Goal: Transaction & Acquisition: Download file/media

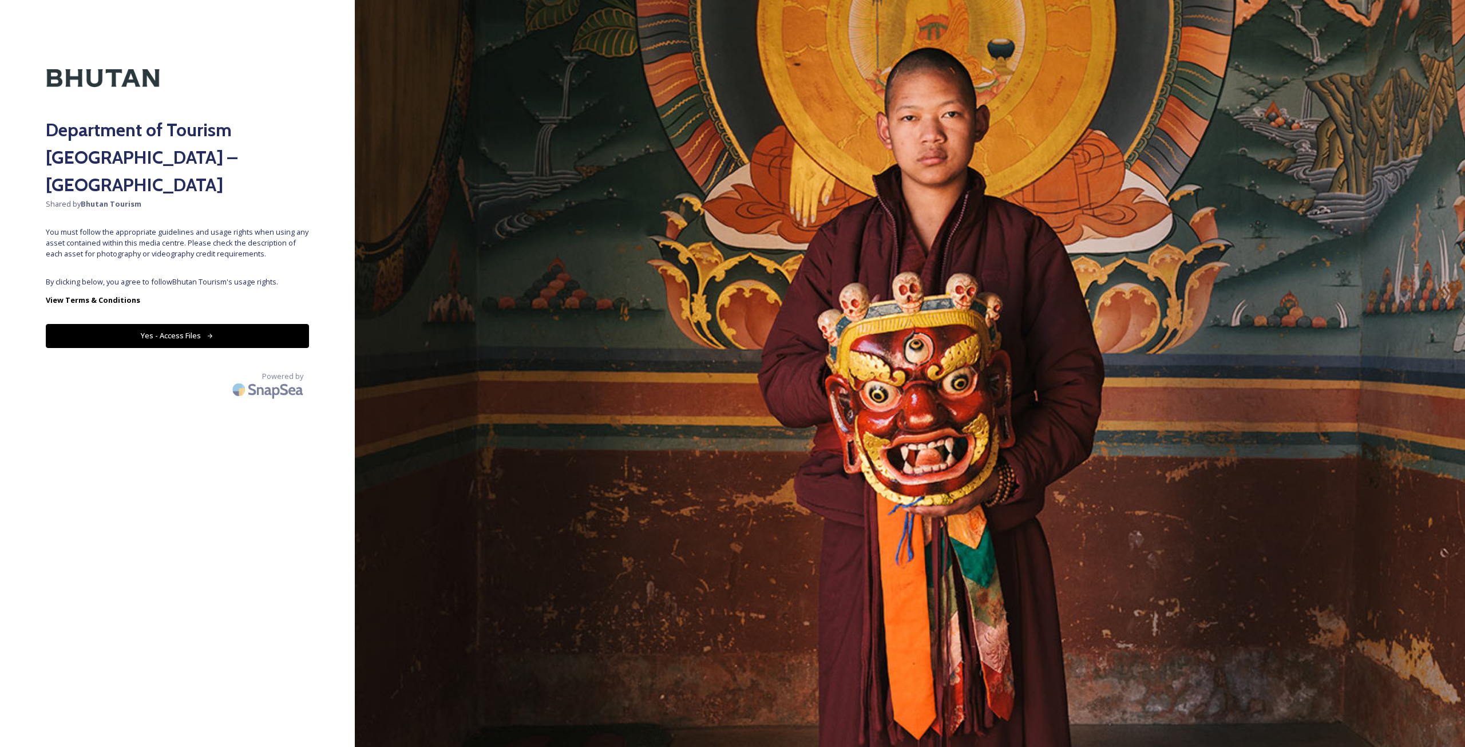
click at [248, 324] on button "Yes - Access Files" at bounding box center [177, 335] width 263 height 23
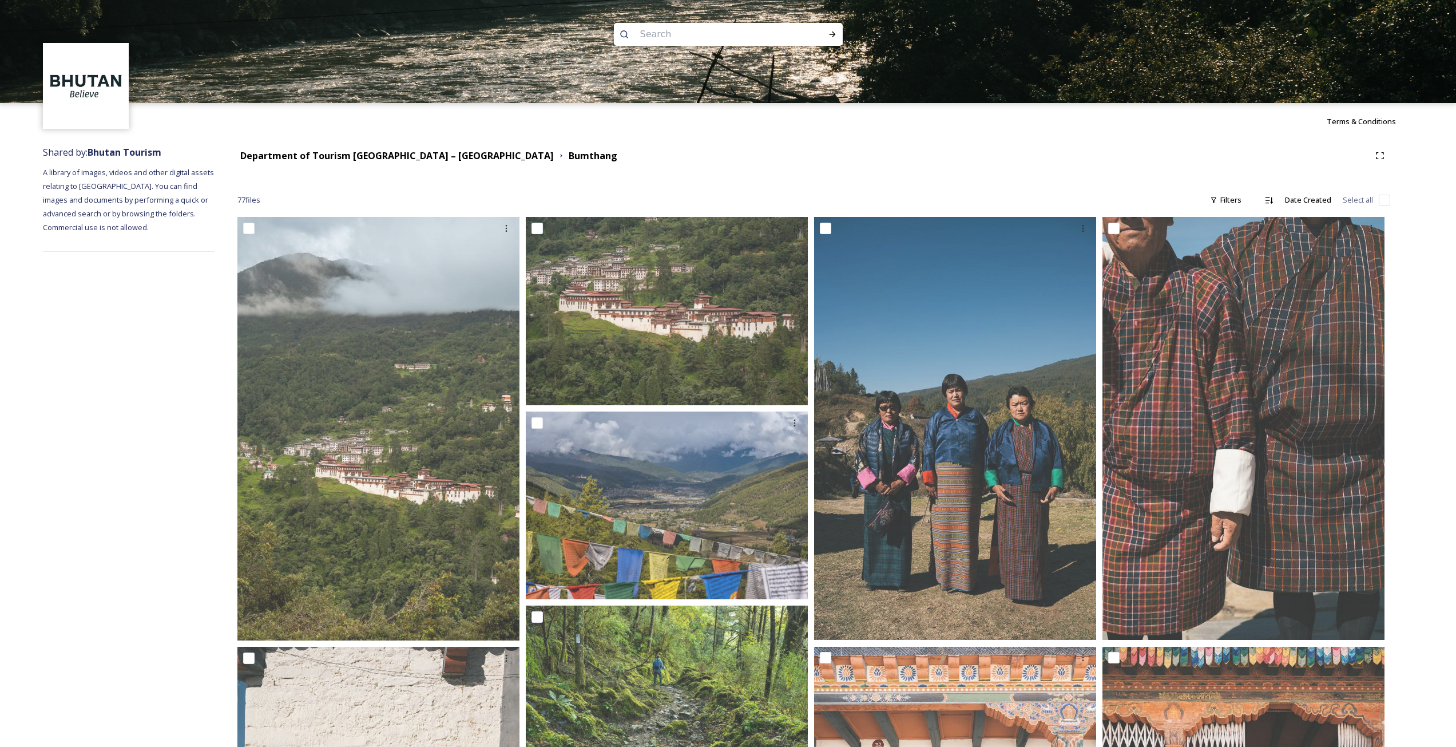
click at [666, 34] on input at bounding box center [712, 34] width 157 height 25
type input "mountain"
click at [831, 31] on icon at bounding box center [832, 34] width 9 height 9
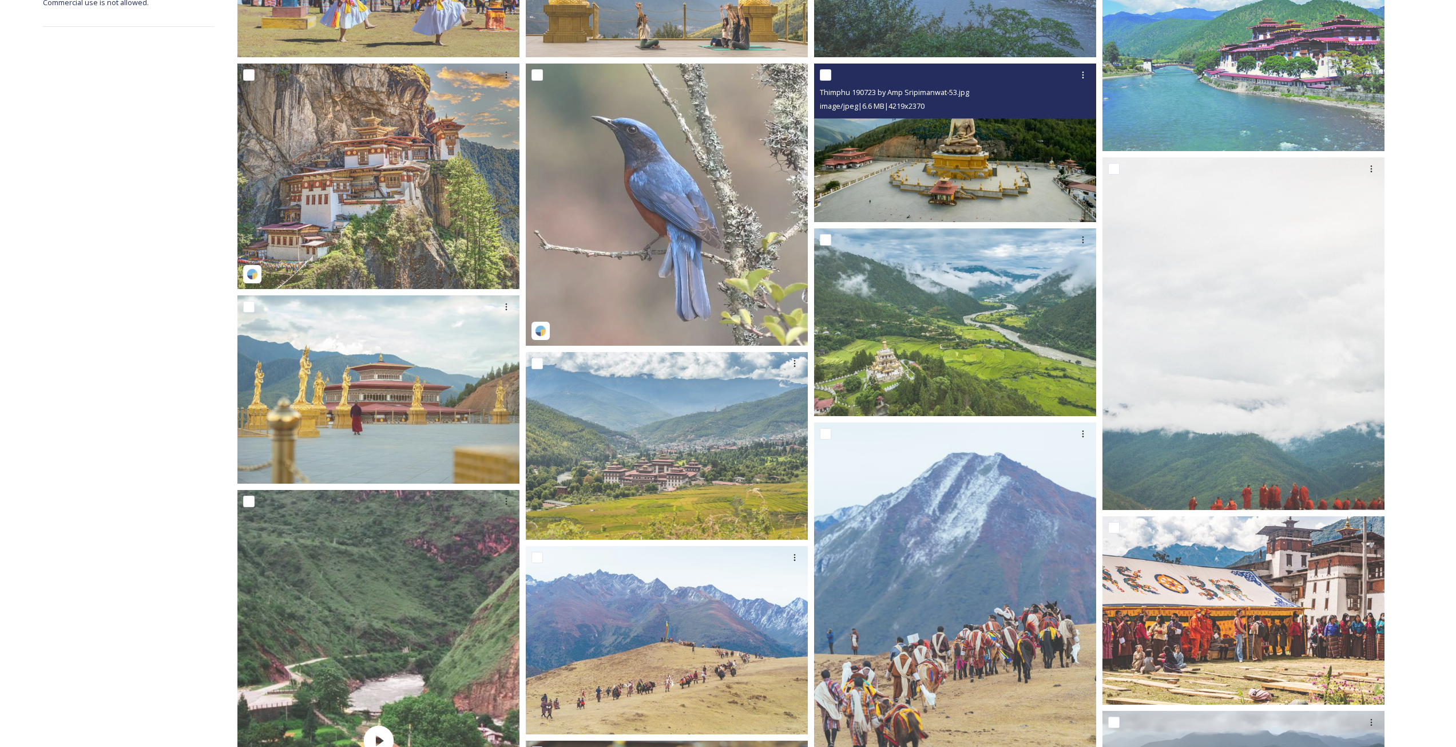
scroll to position [343, 0]
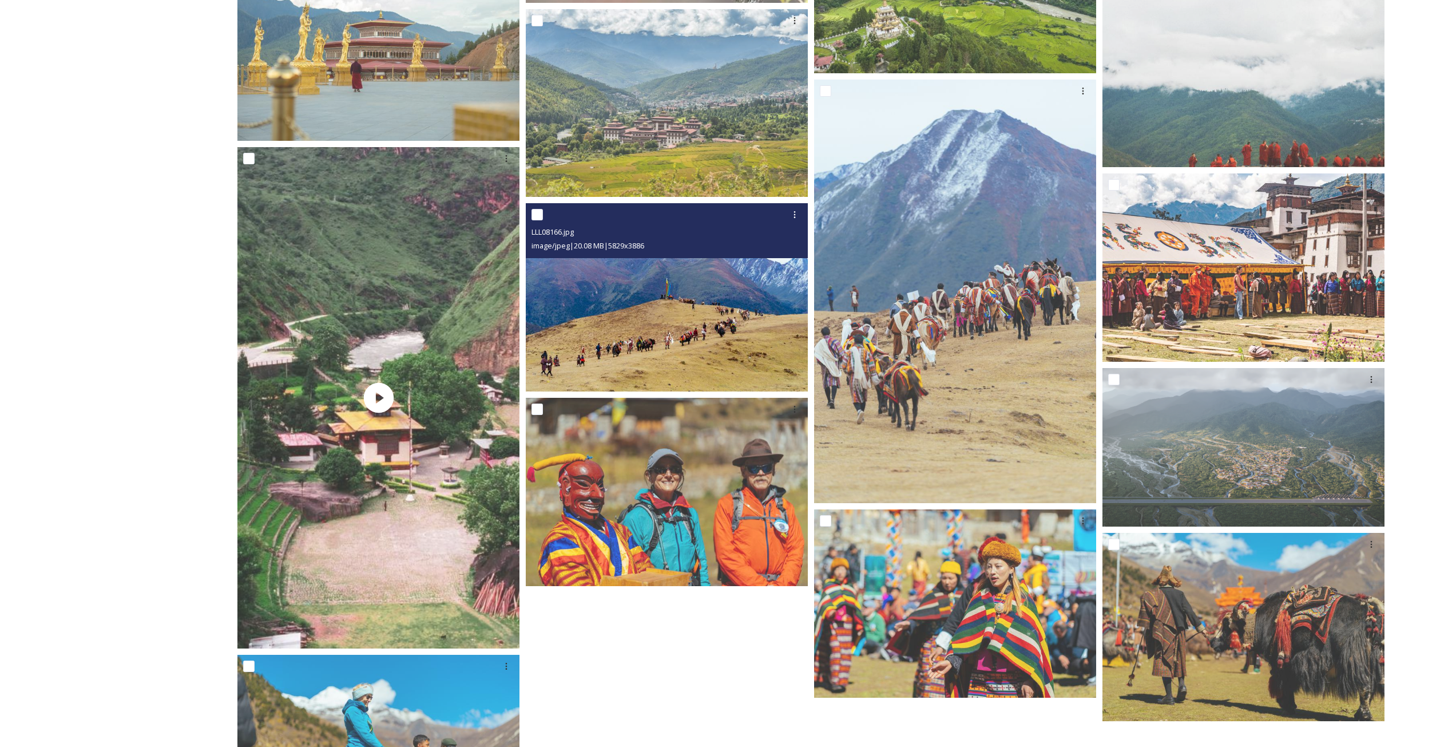
click at [624, 325] on img at bounding box center [667, 297] width 282 height 188
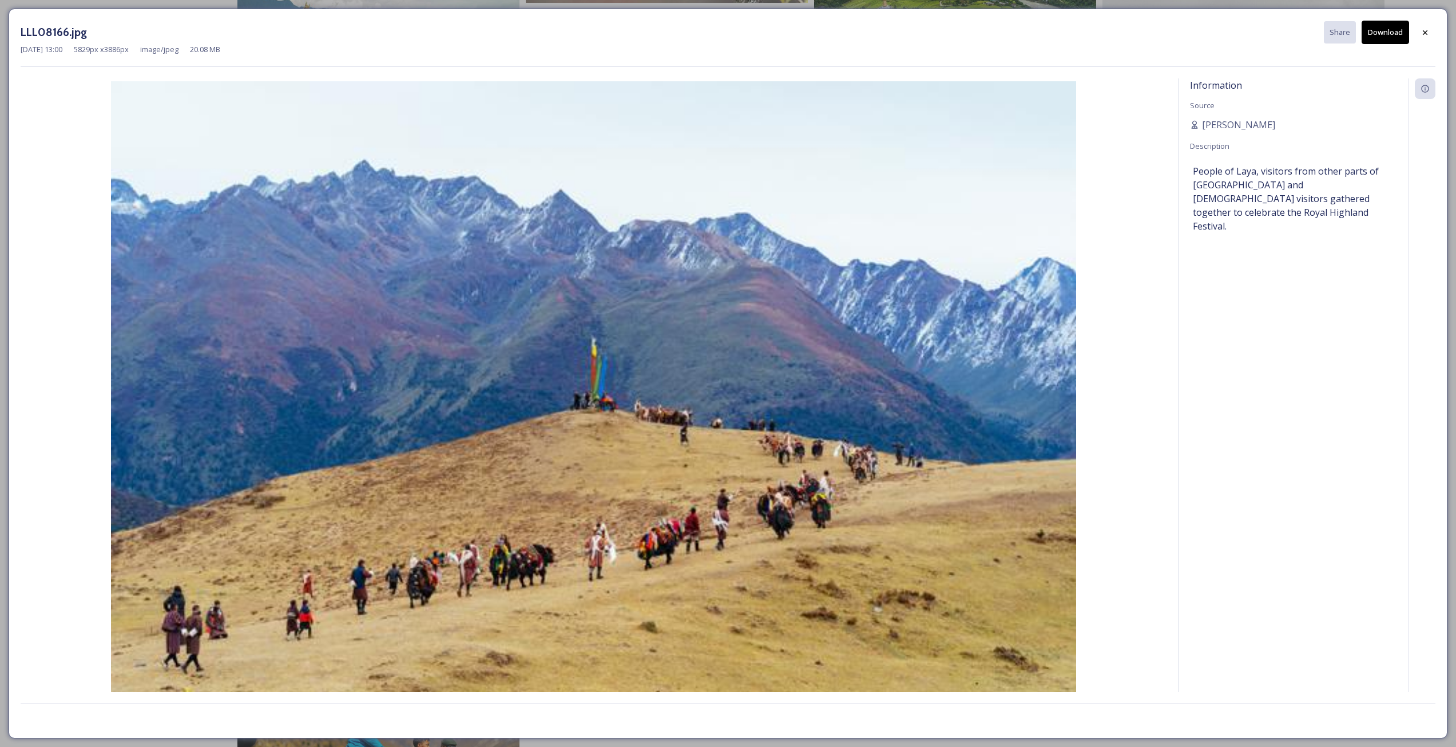
scroll to position [685, 0]
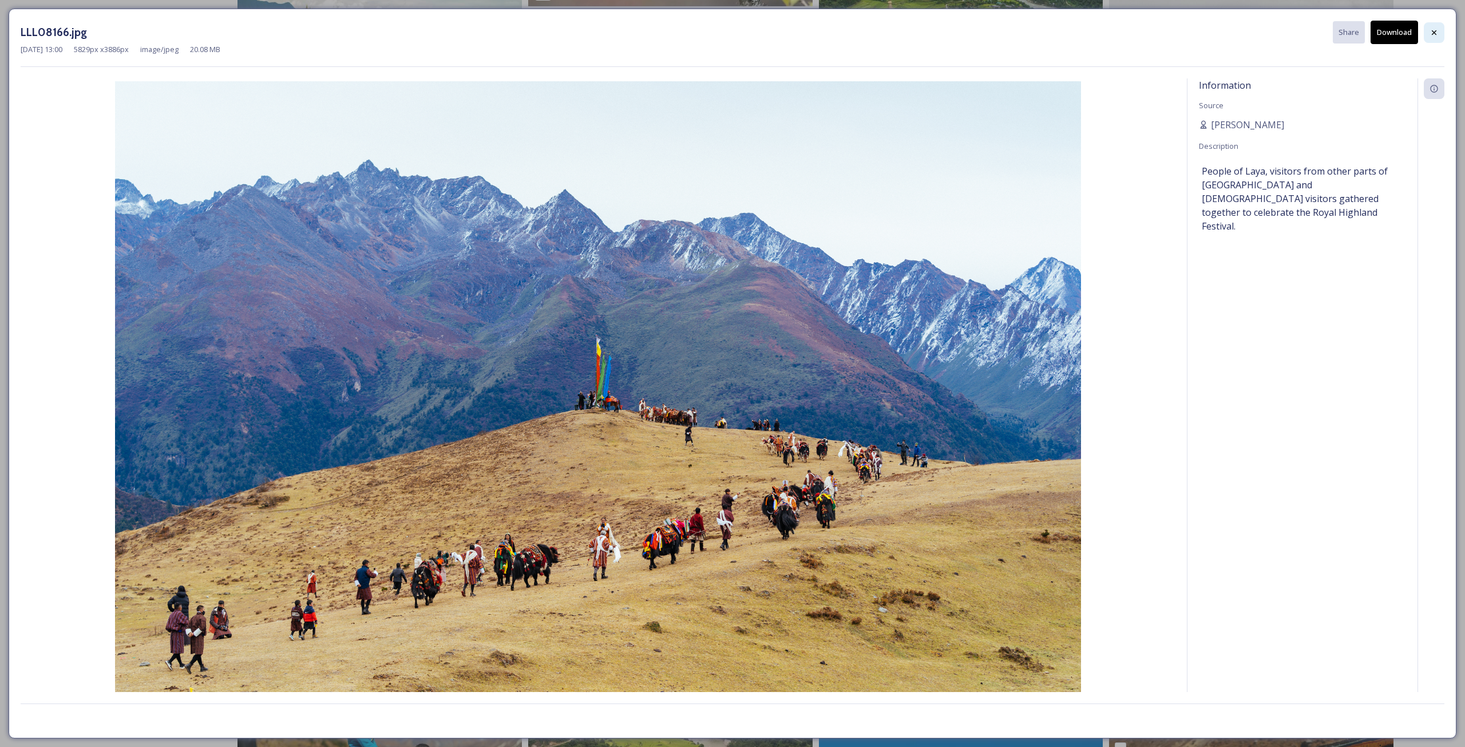
click at [1435, 28] on icon at bounding box center [1433, 32] width 9 height 9
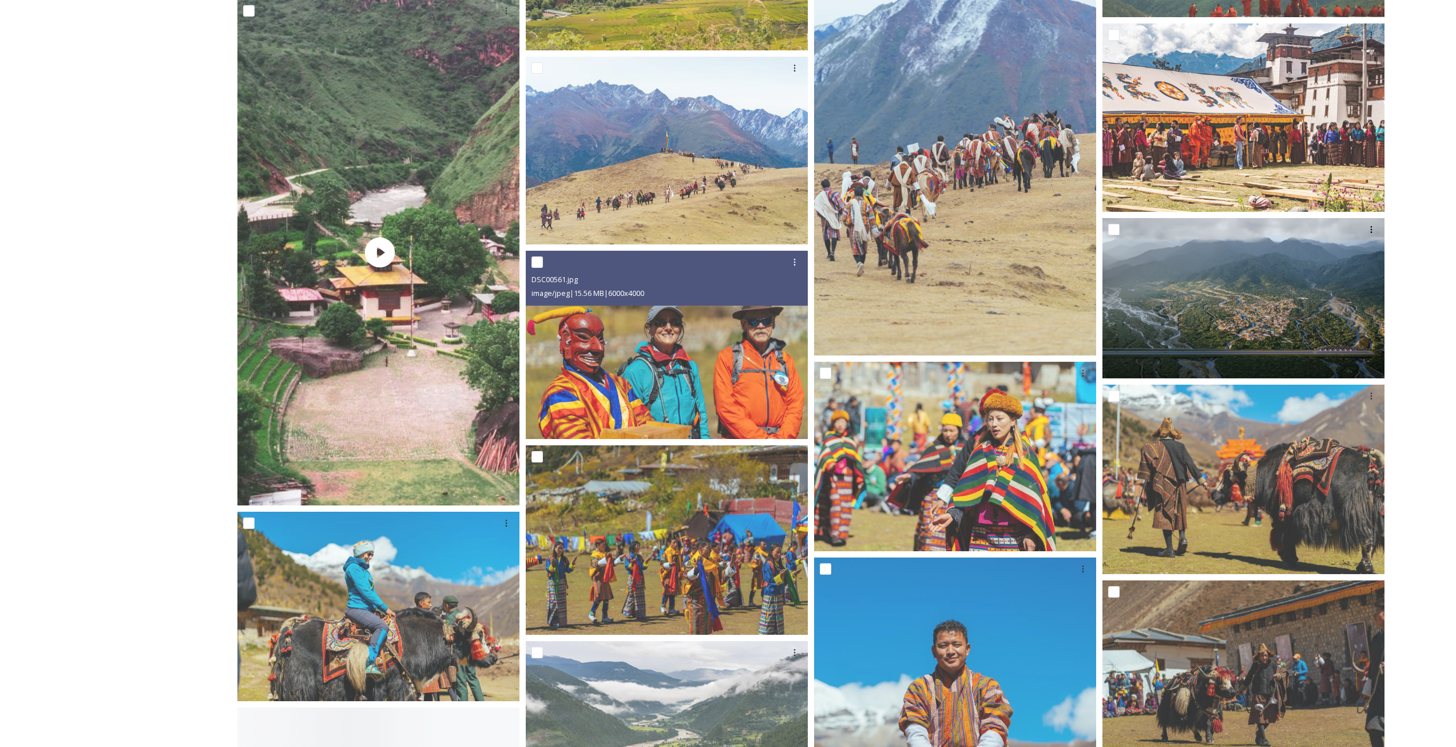
scroll to position [855, 0]
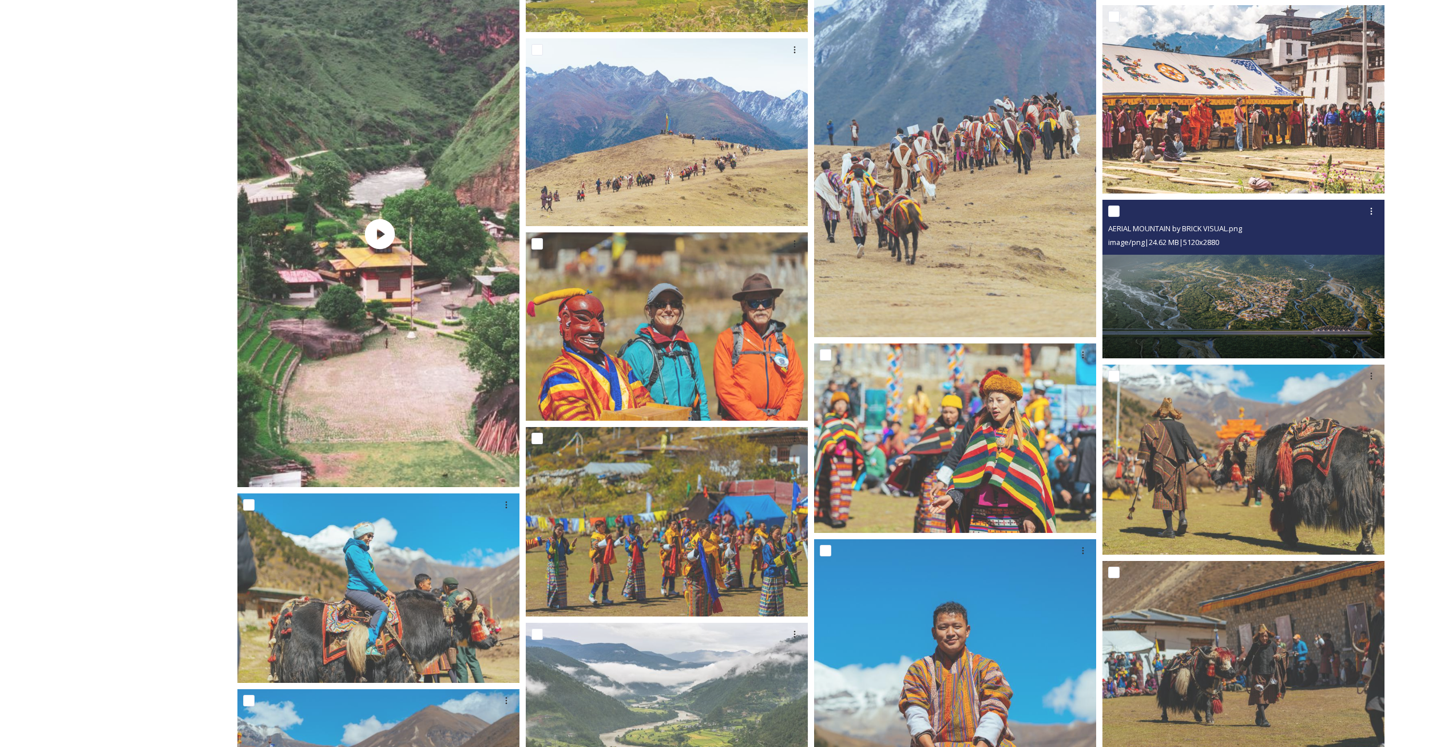
click at [1185, 289] on img at bounding box center [1243, 279] width 282 height 158
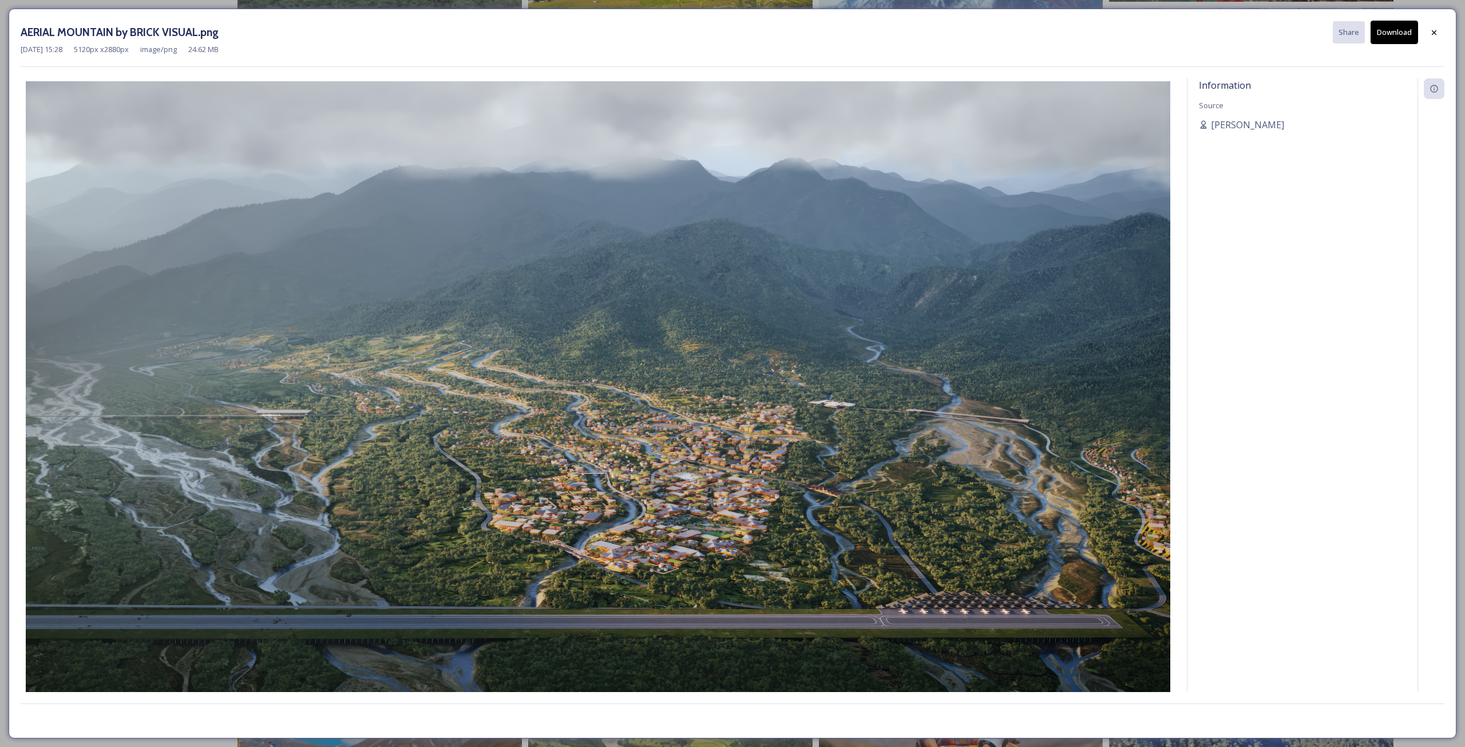
click at [1384, 35] on button "Download" at bounding box center [1393, 32] width 47 height 23
click at [1438, 36] on icon at bounding box center [1433, 32] width 9 height 9
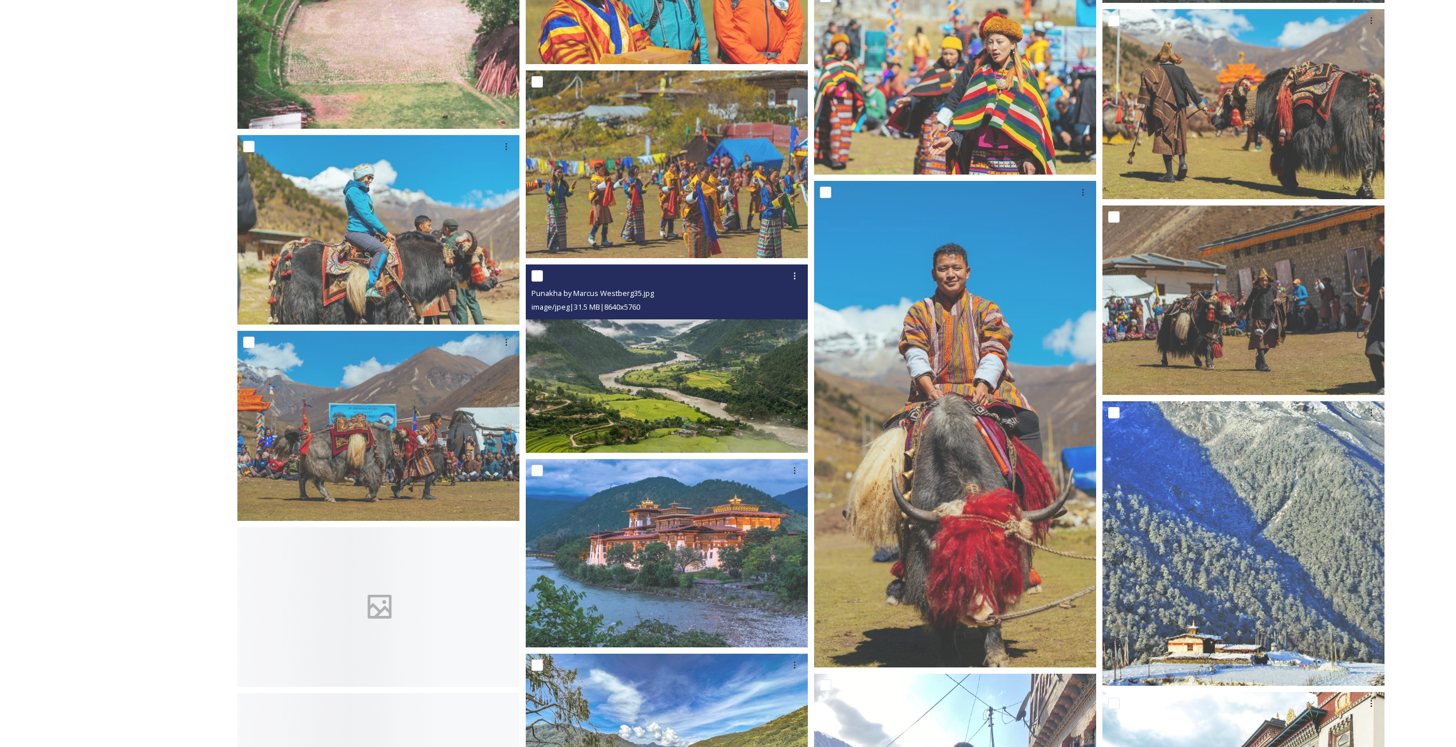
scroll to position [1201, 0]
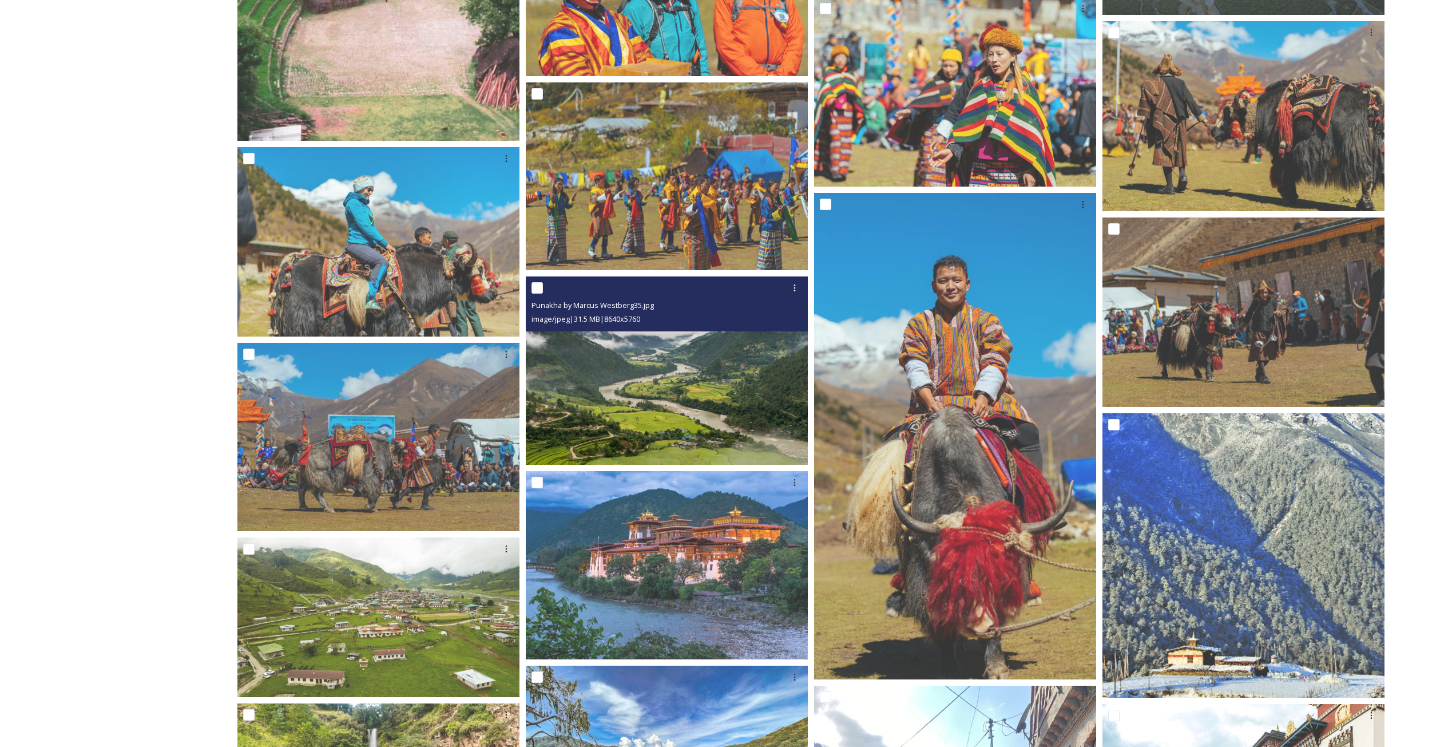
click at [605, 394] on img at bounding box center [667, 370] width 282 height 188
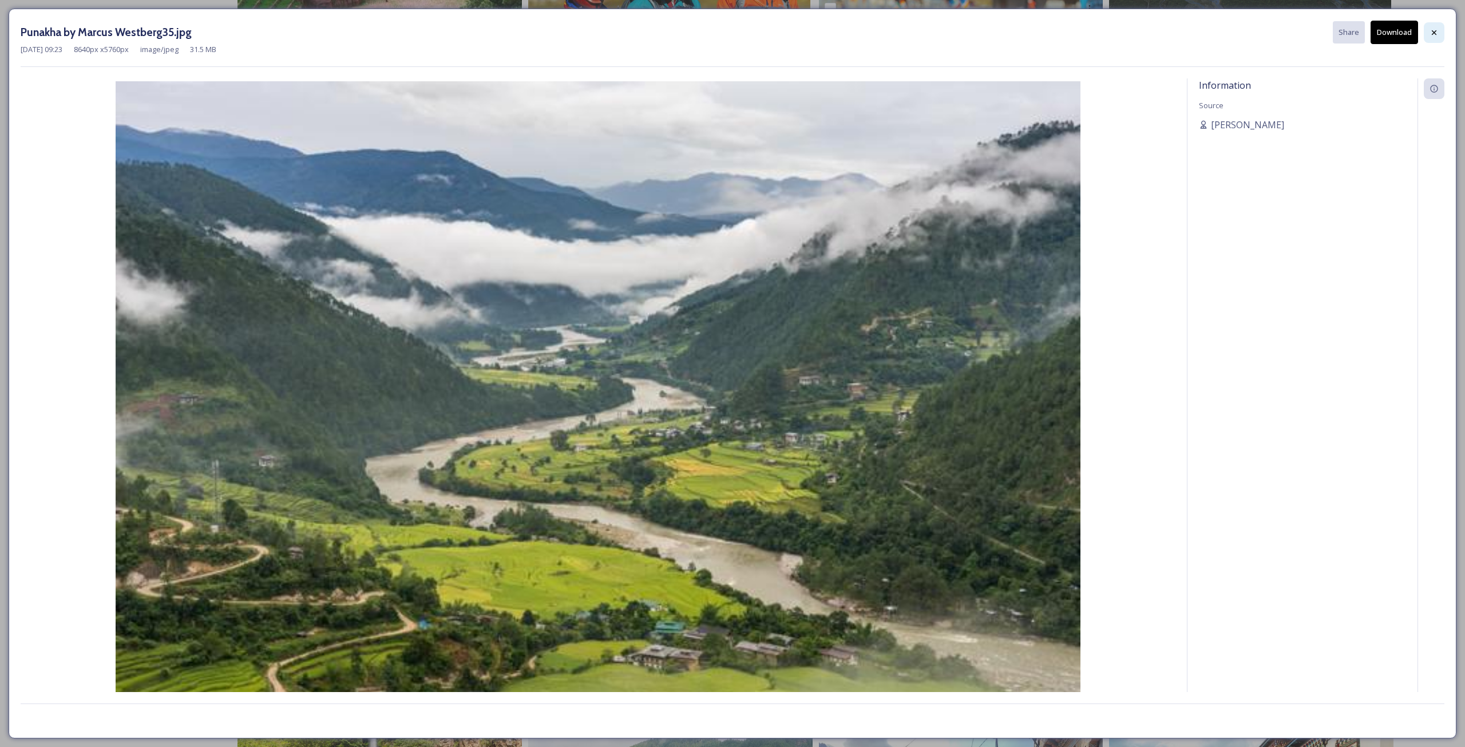
click at [1430, 28] on icon at bounding box center [1433, 32] width 9 height 9
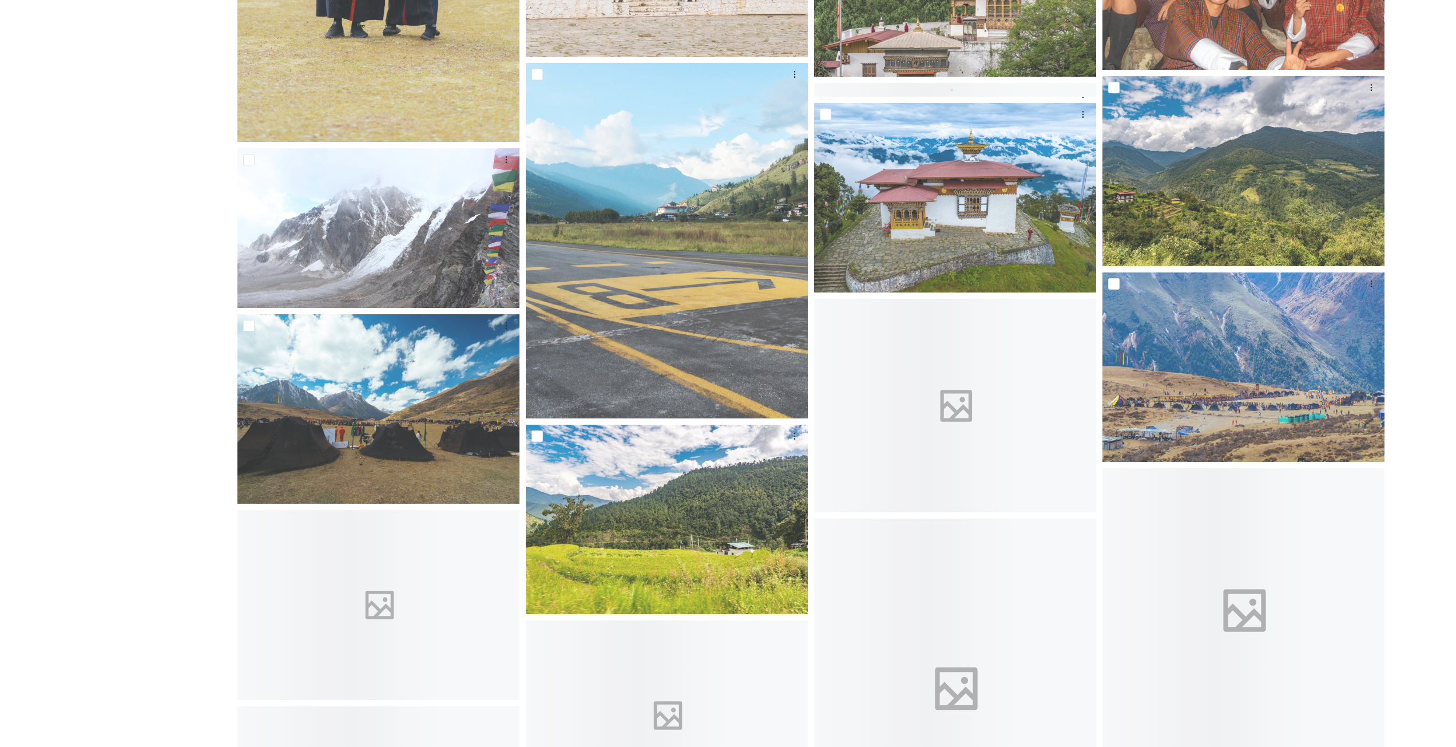
scroll to position [2386, 0]
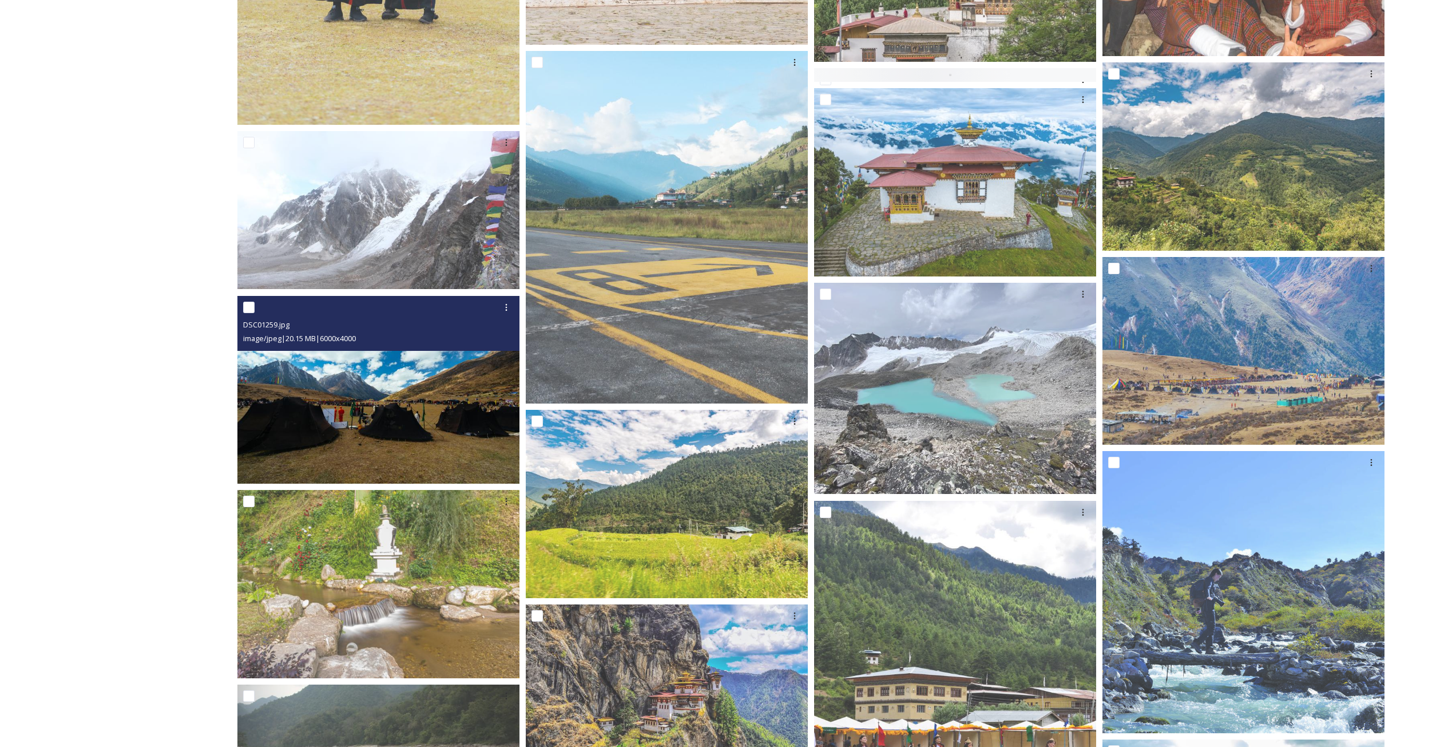
click at [295, 401] on img at bounding box center [378, 389] width 282 height 188
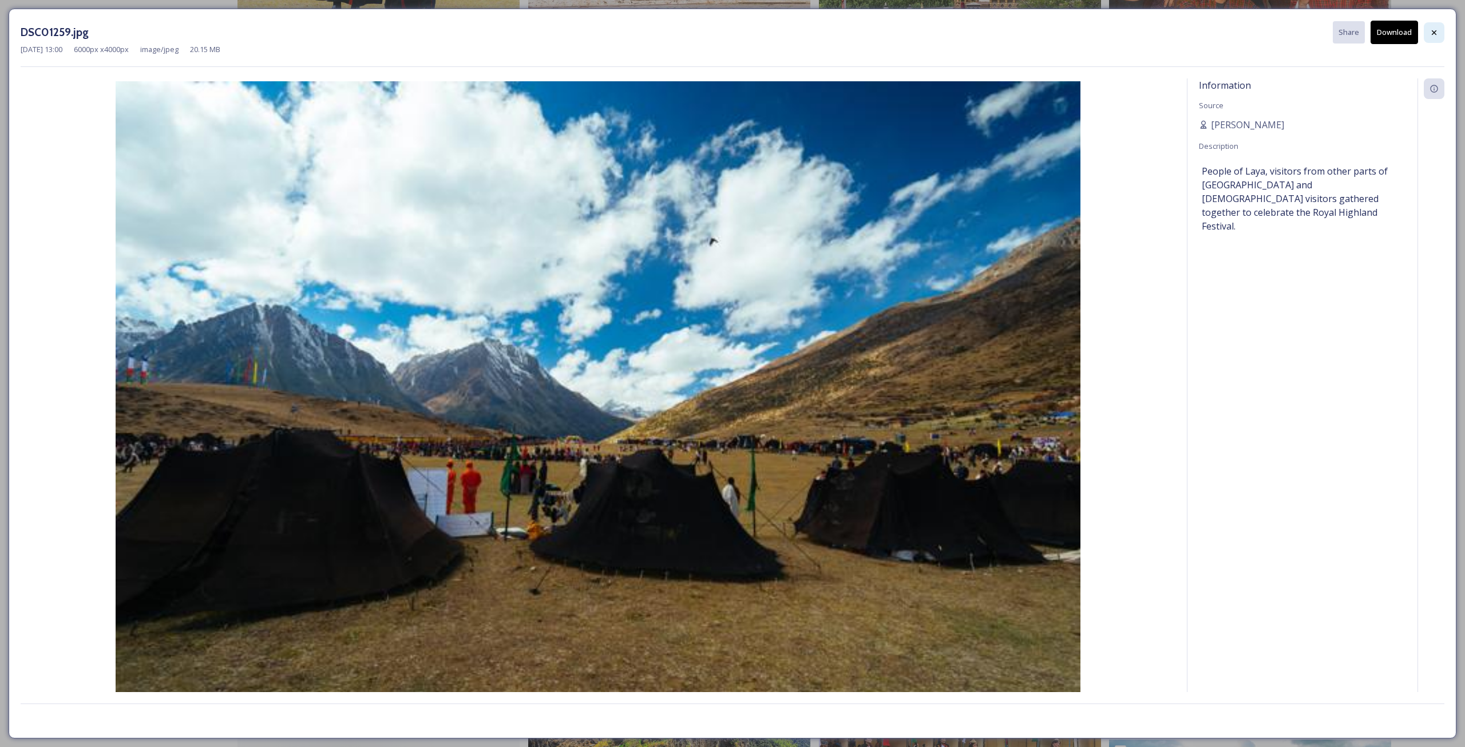
click at [1430, 34] on icon at bounding box center [1433, 32] width 9 height 9
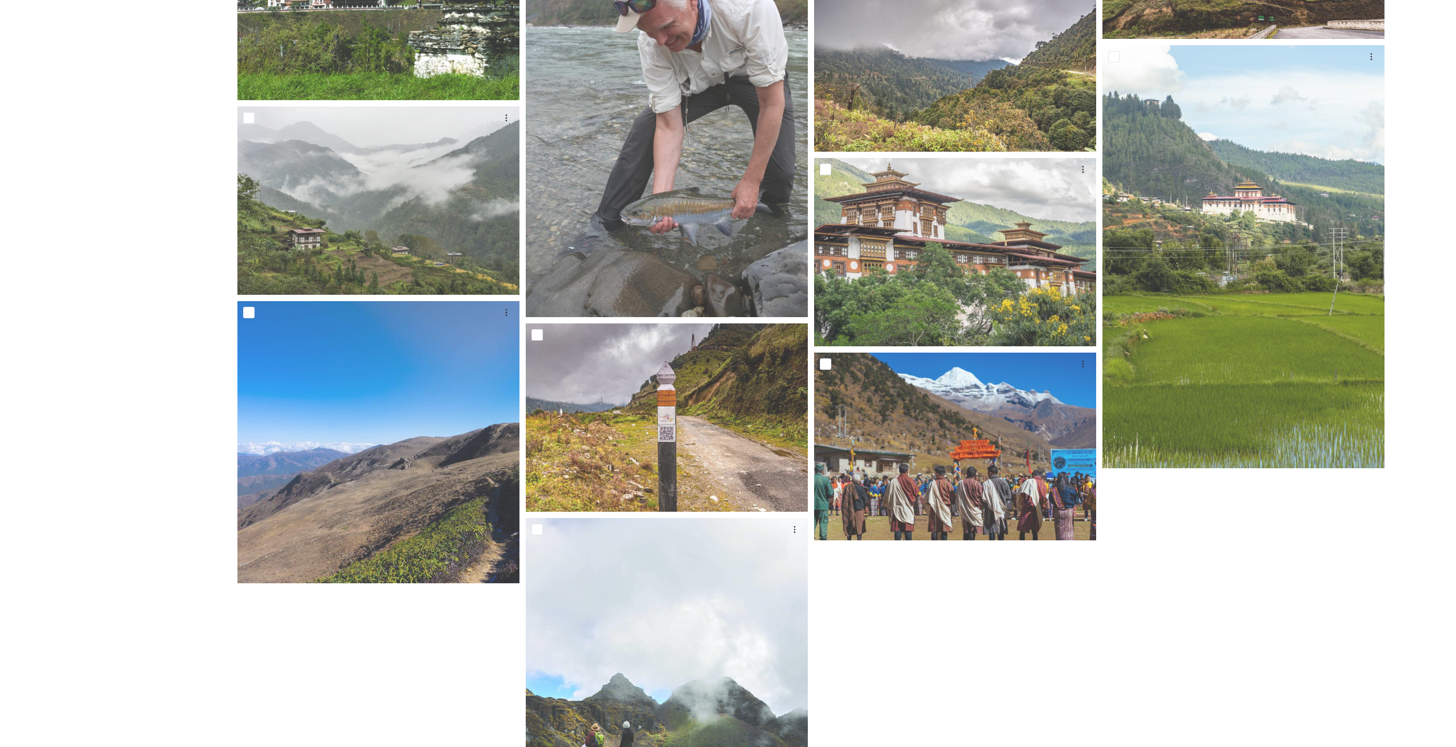
scroll to position [5710, 0]
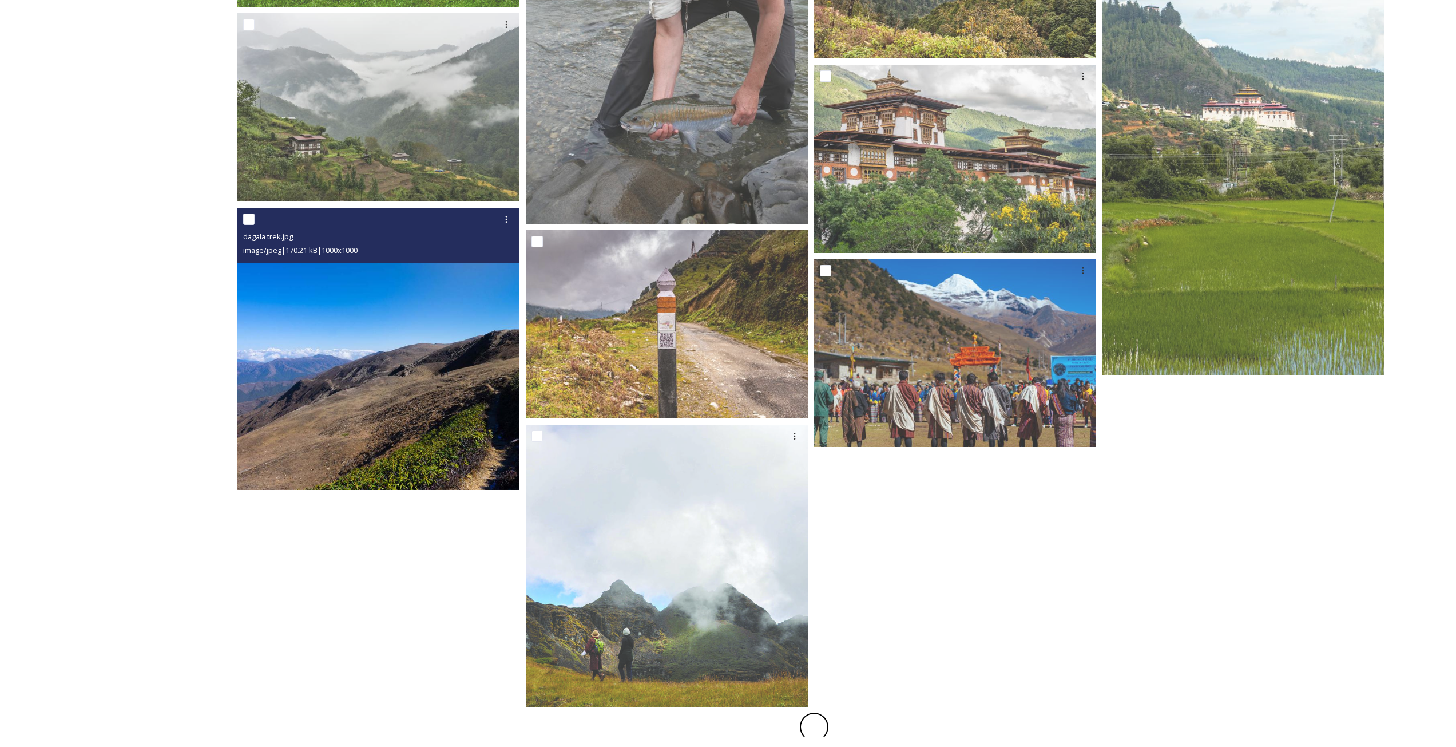
click at [350, 355] on img at bounding box center [378, 349] width 282 height 282
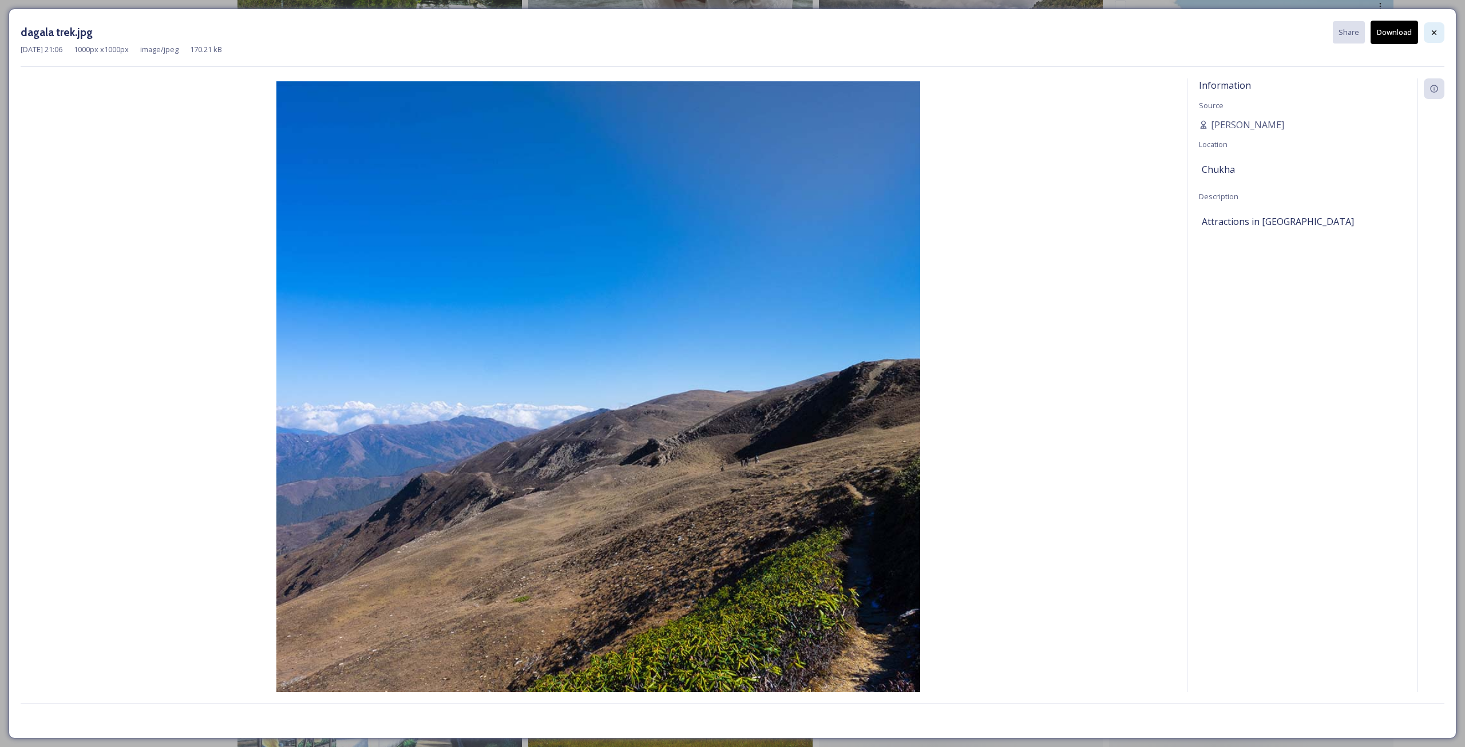
click at [1434, 27] on div at bounding box center [1433, 32] width 21 height 21
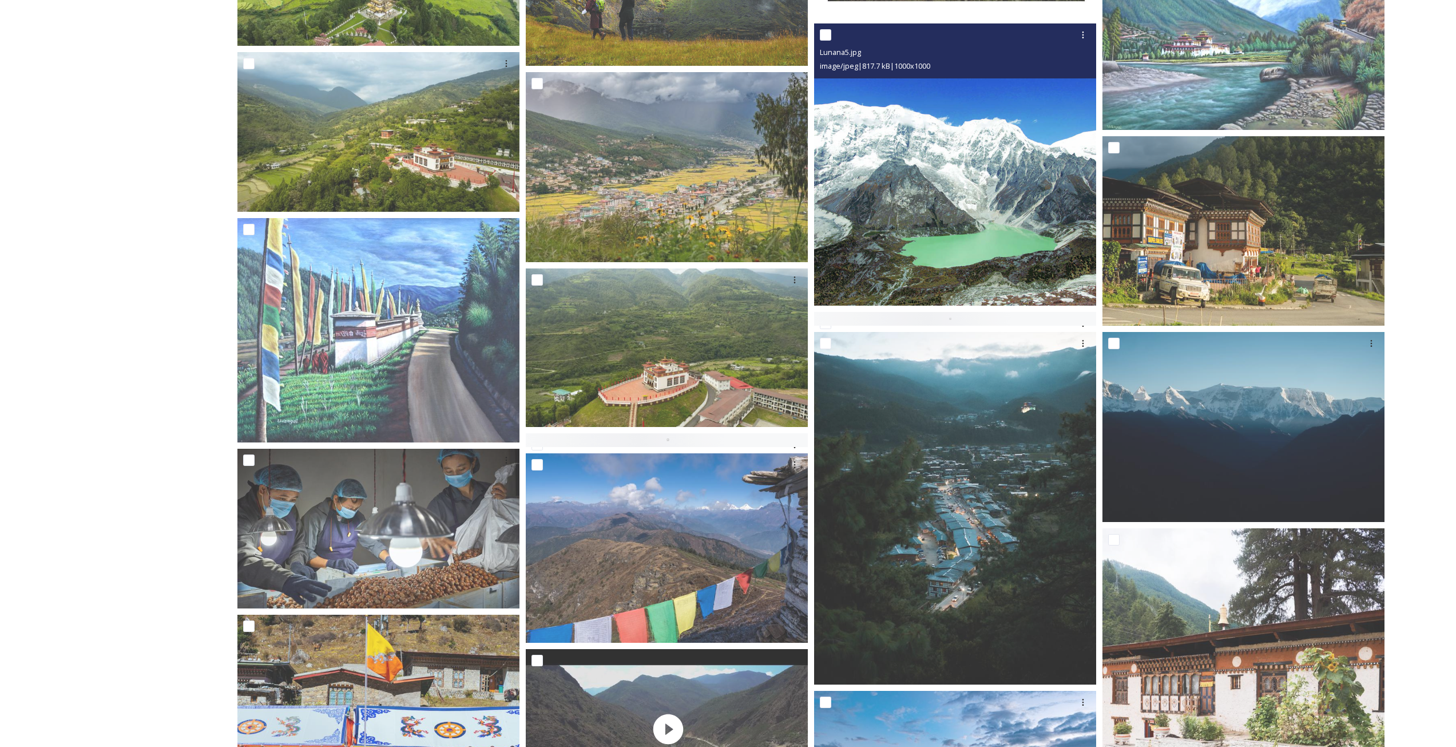
scroll to position [6396, 0]
click at [984, 136] on img at bounding box center [955, 164] width 282 height 282
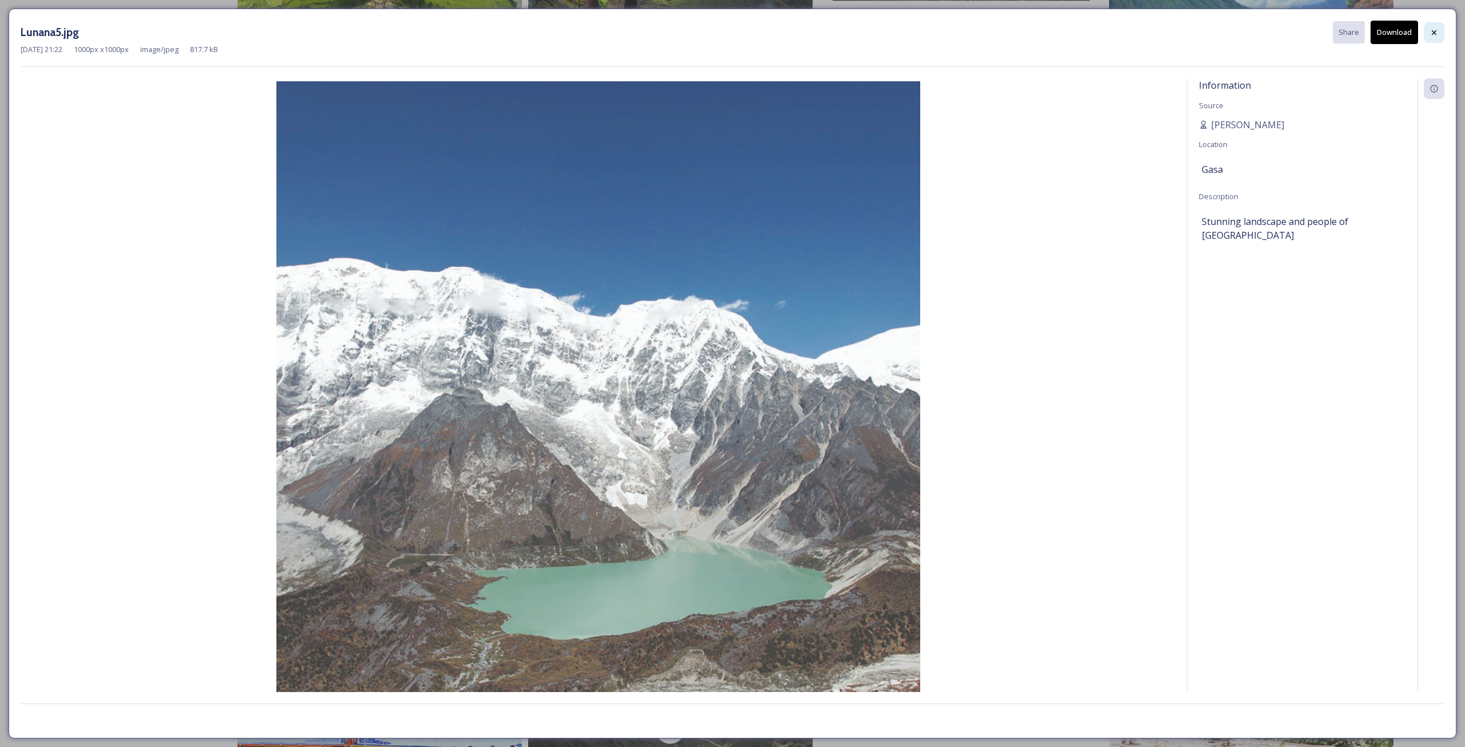
click at [1435, 33] on icon at bounding box center [1433, 32] width 5 height 5
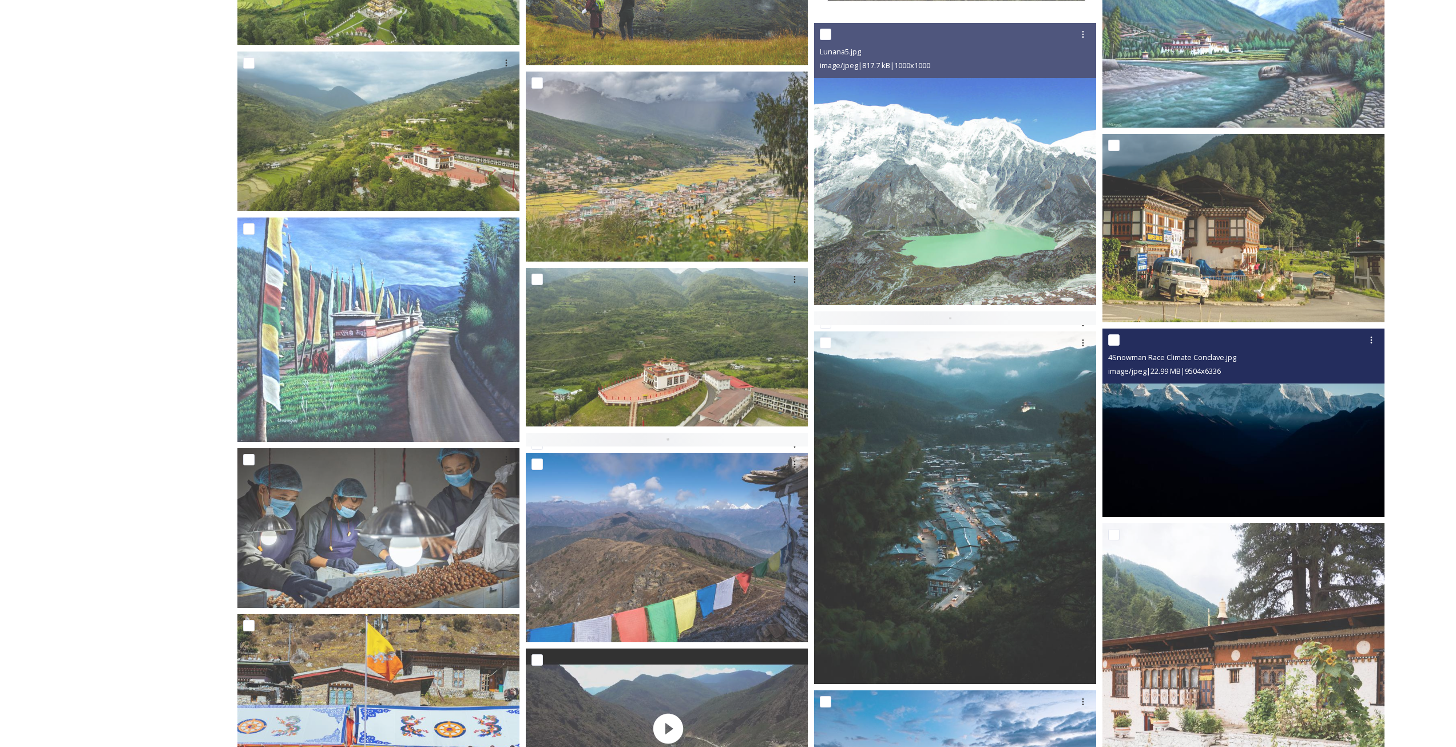
click at [1295, 437] on img at bounding box center [1243, 422] width 282 height 188
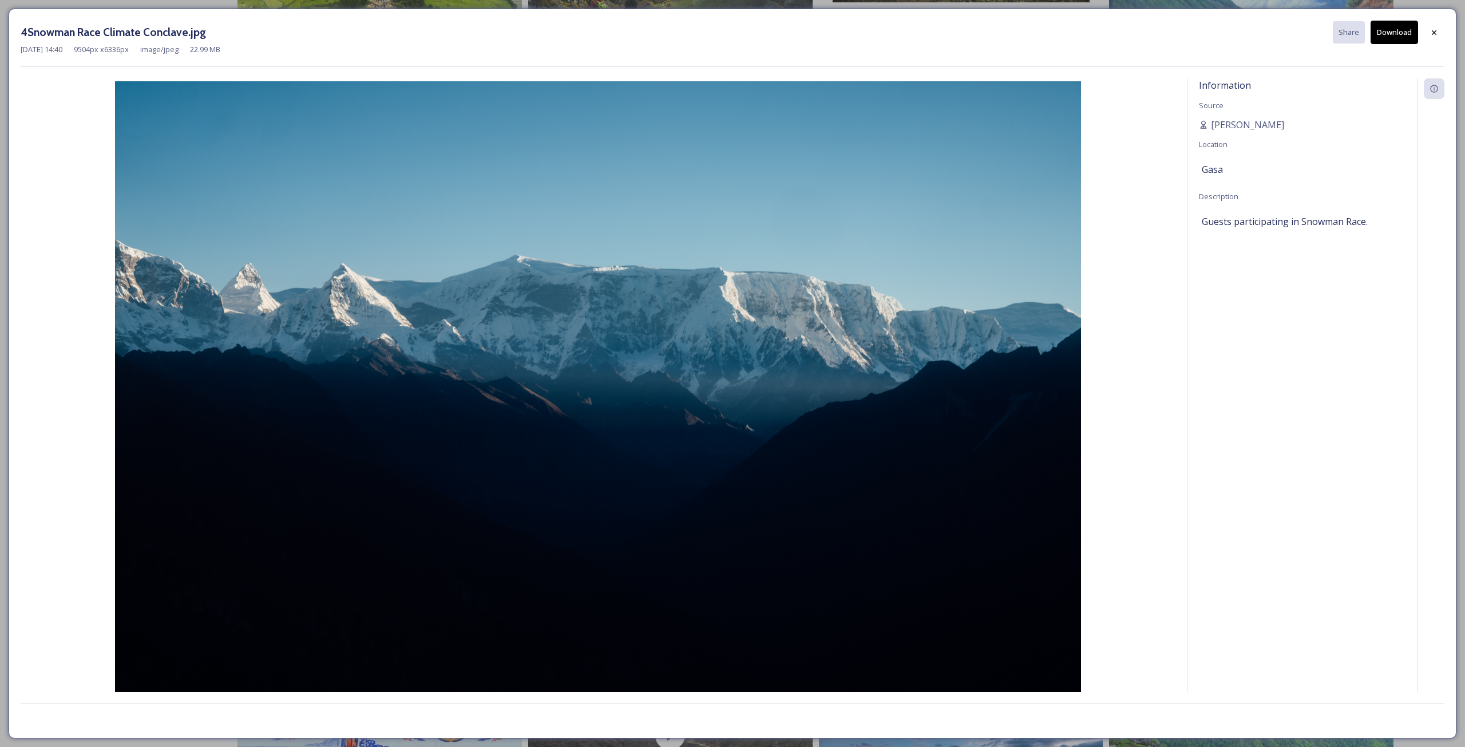
click at [1393, 33] on button "Download" at bounding box center [1393, 32] width 47 height 23
click at [1431, 28] on icon at bounding box center [1433, 32] width 9 height 9
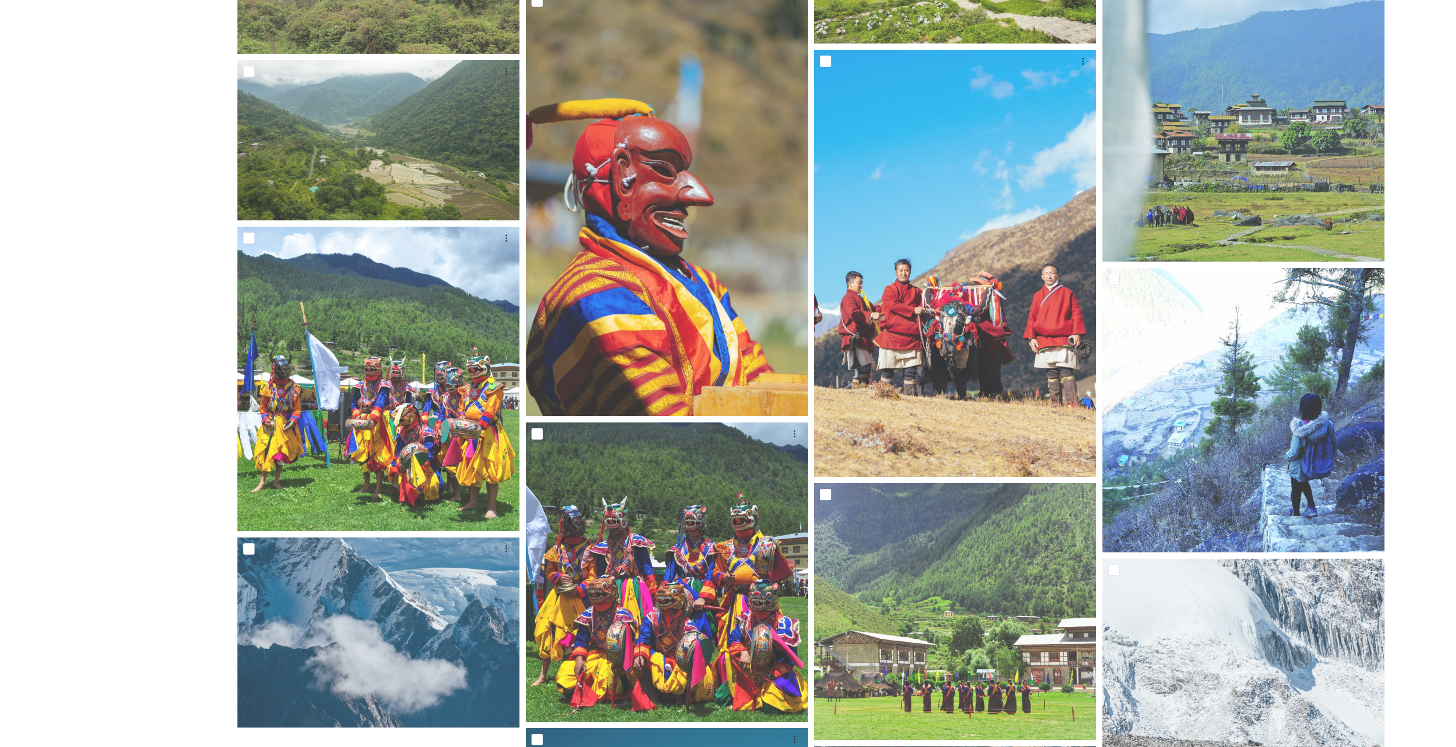
scroll to position [8072, 0]
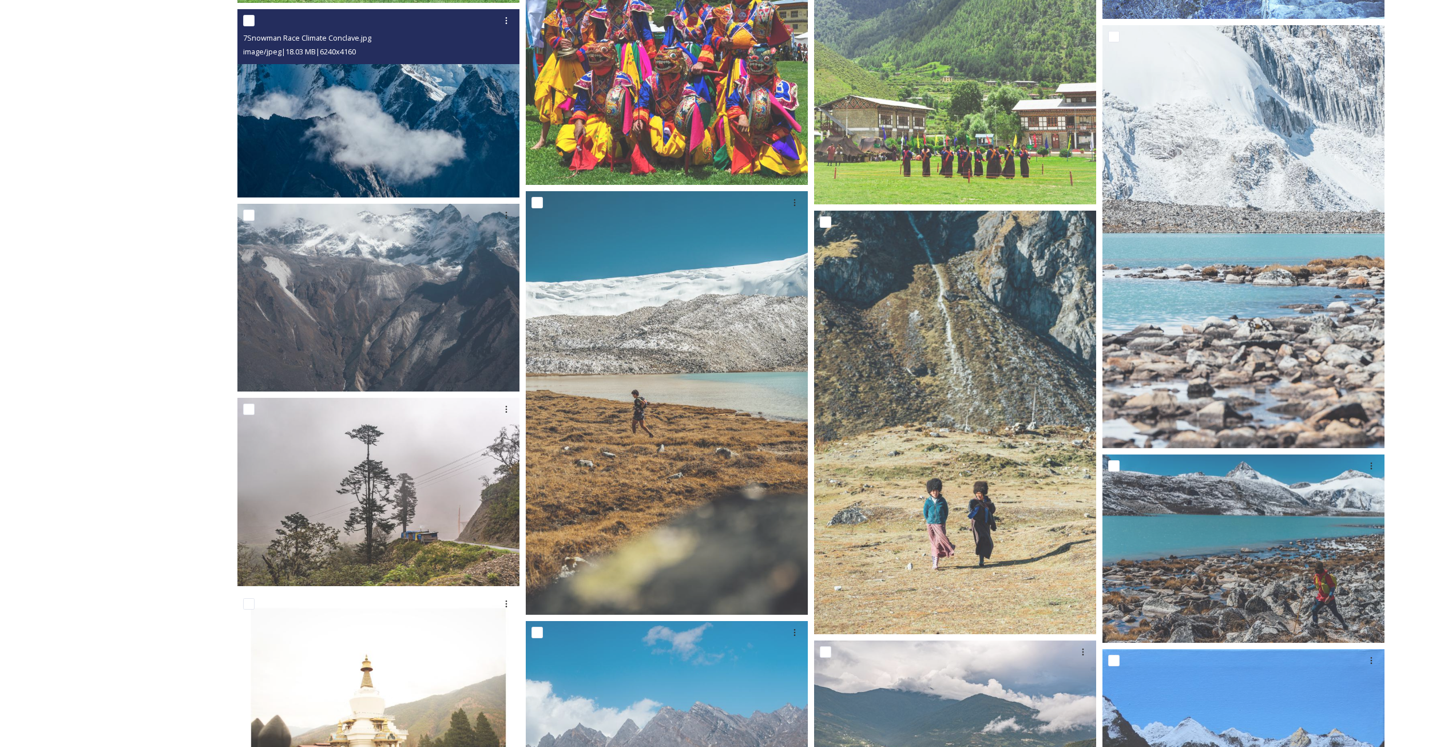
click at [385, 124] on img at bounding box center [378, 103] width 282 height 188
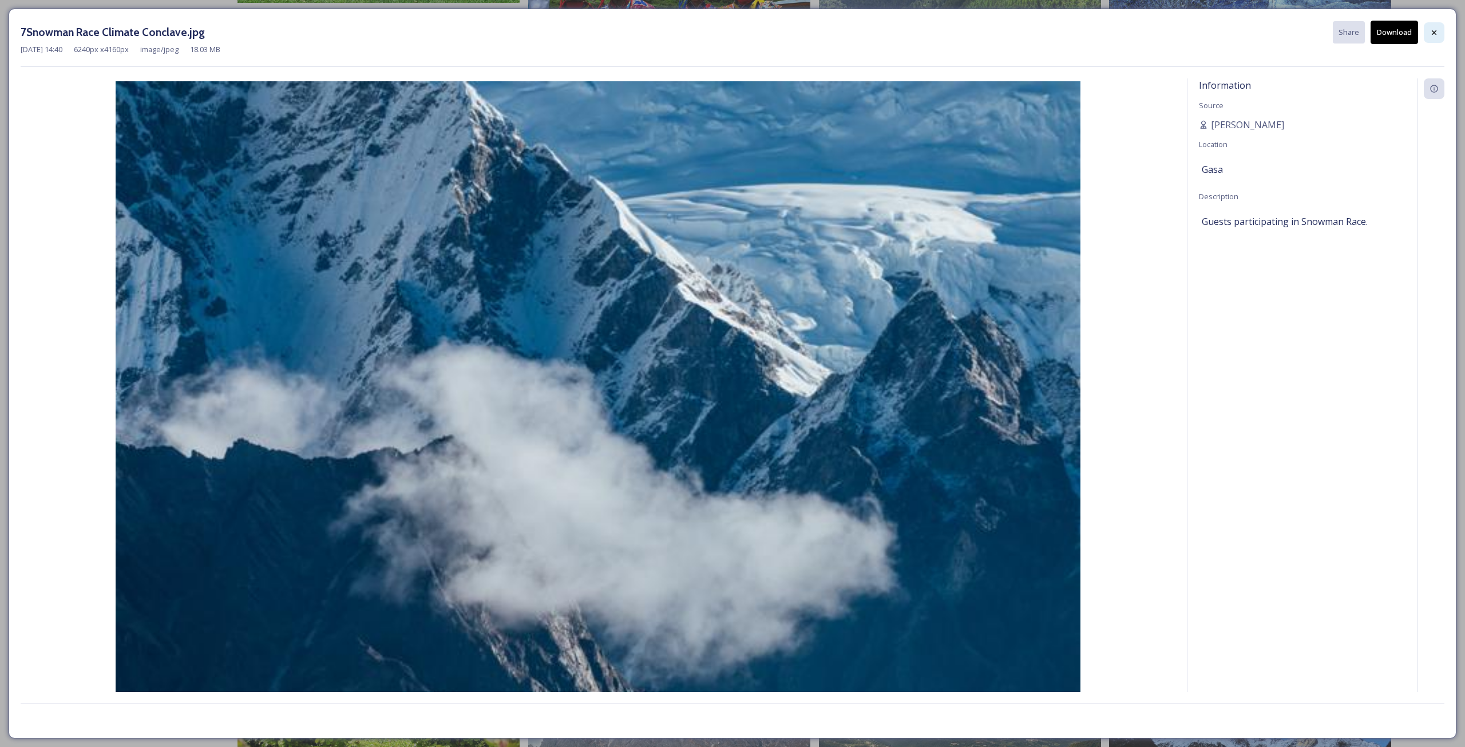
click at [1437, 29] on icon at bounding box center [1433, 32] width 9 height 9
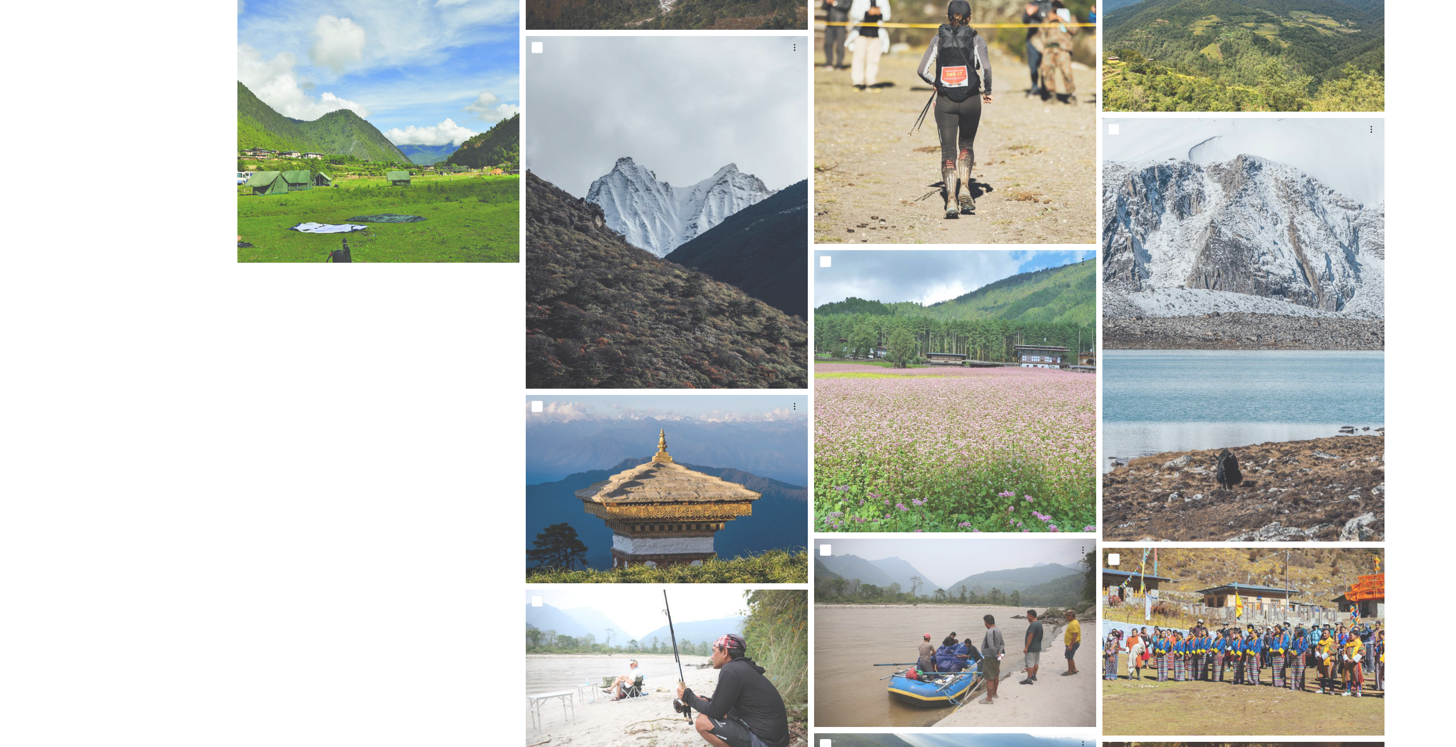
scroll to position [9087, 0]
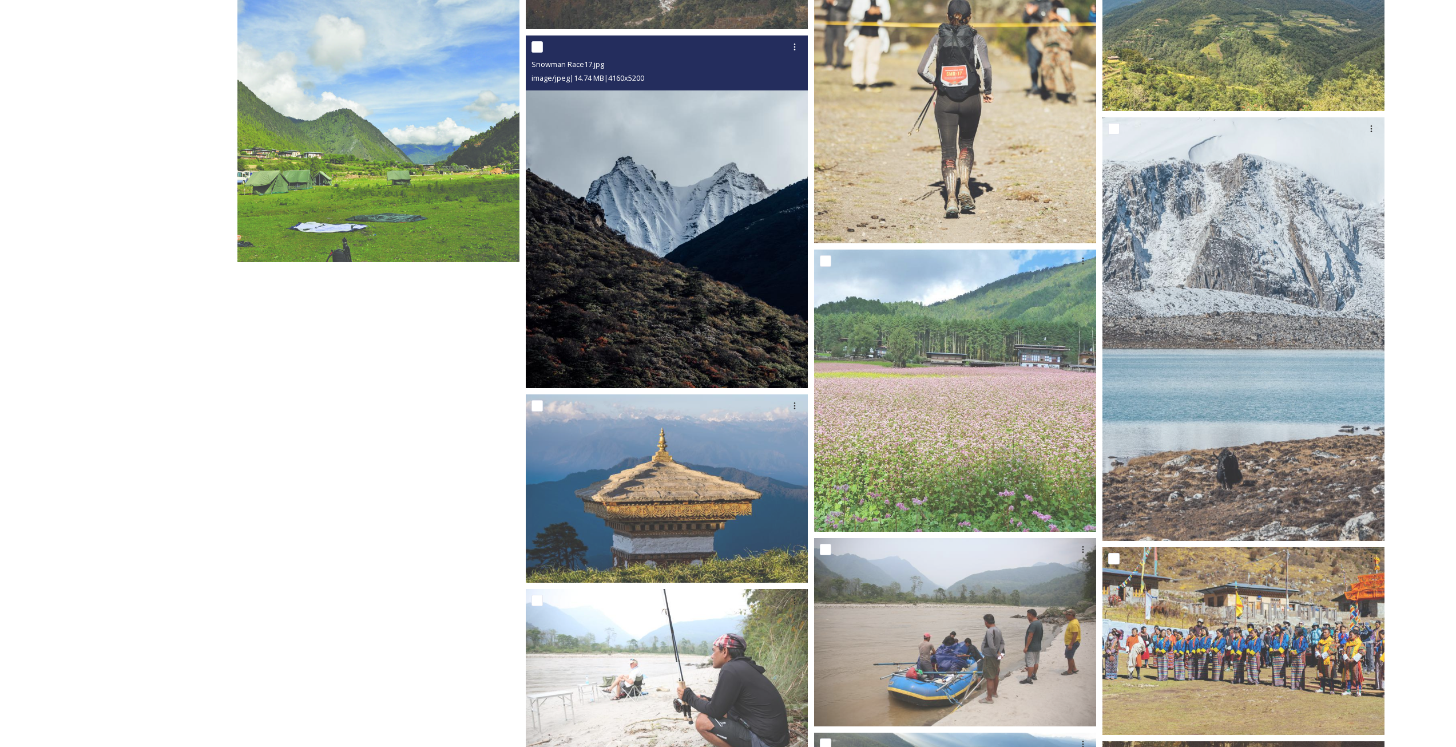
click at [662, 215] on img at bounding box center [667, 211] width 282 height 352
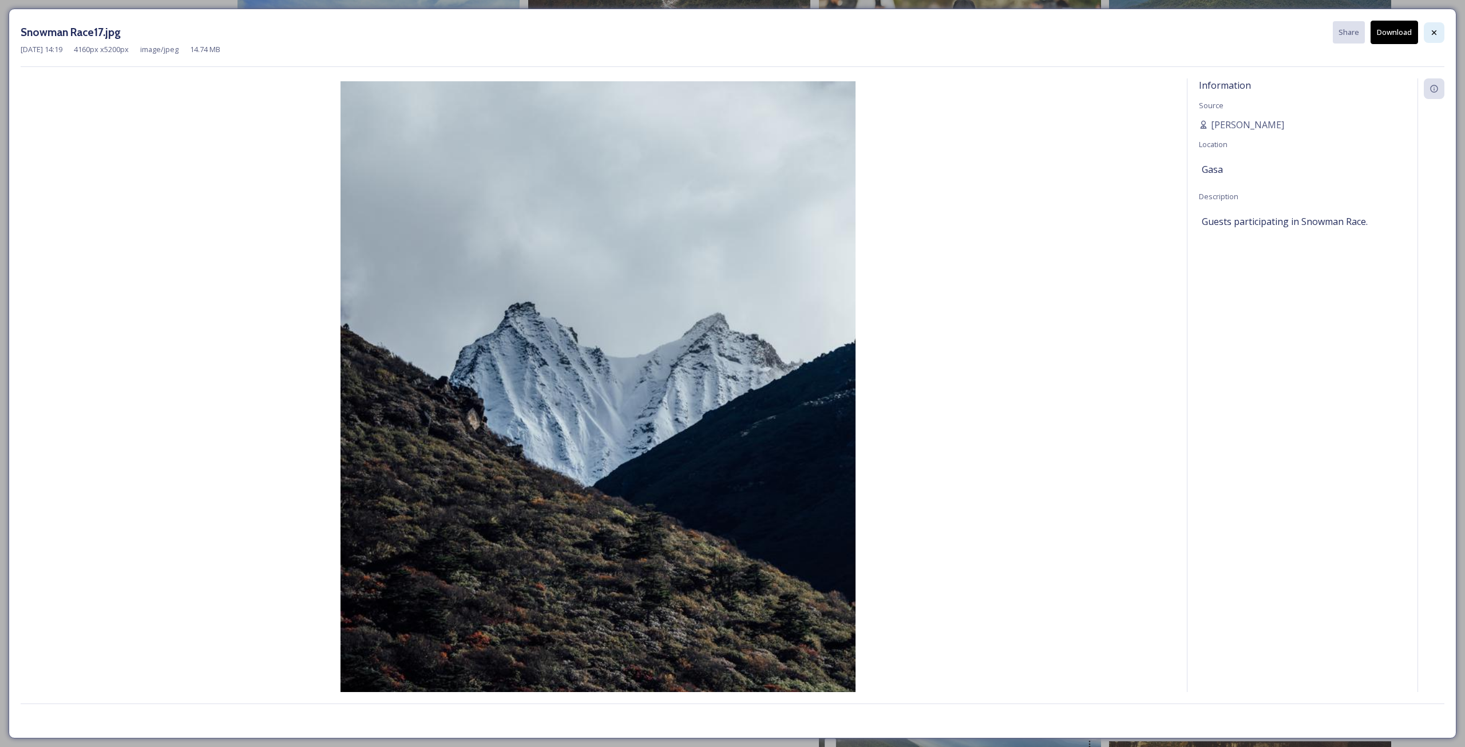
click at [1429, 33] on div at bounding box center [1433, 32] width 21 height 21
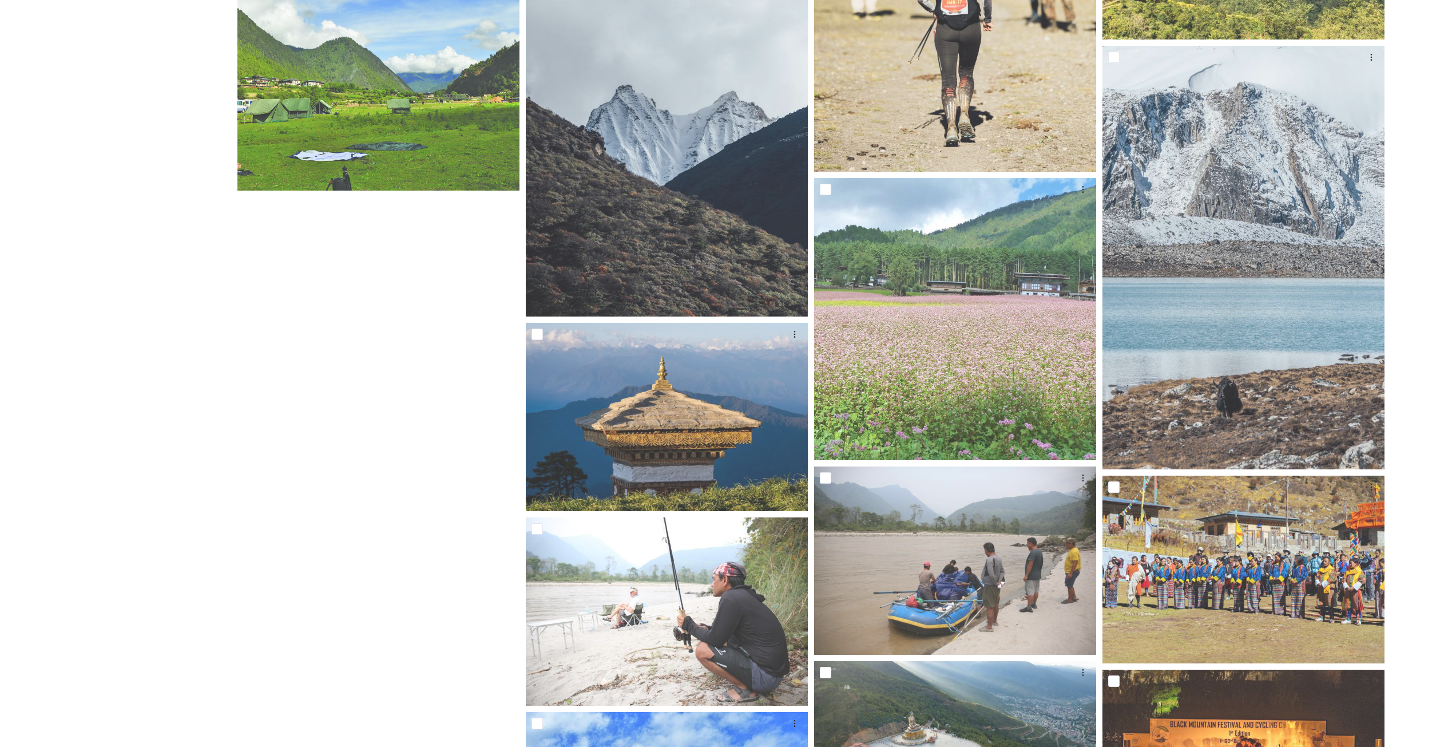
scroll to position [9445, 0]
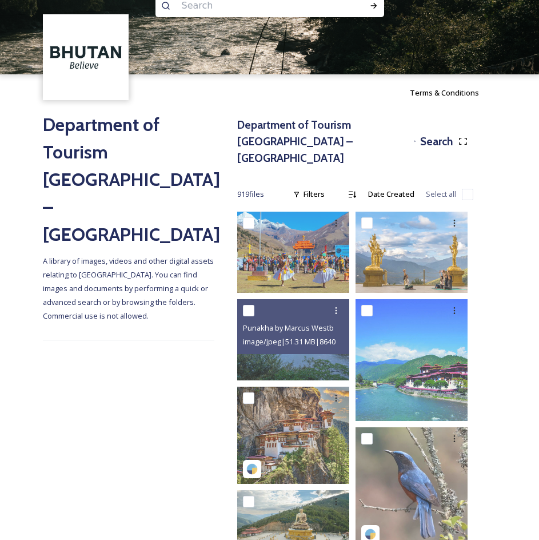
scroll to position [0, 0]
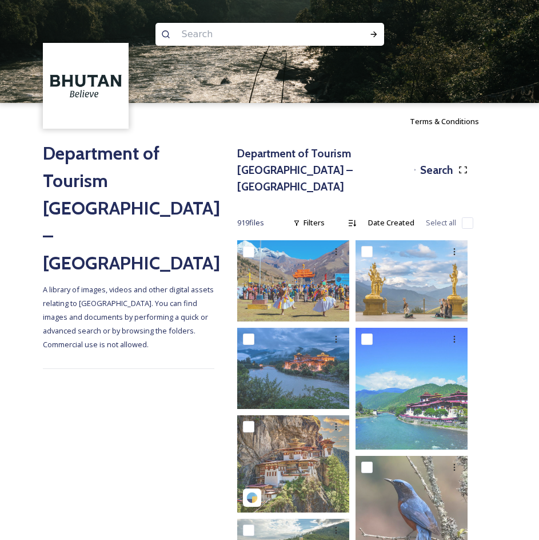
click at [261, 38] on input at bounding box center [254, 34] width 157 height 25
click at [201, 27] on input at bounding box center [254, 34] width 157 height 25
type input "culture"
click at [380, 36] on div "Run Search" at bounding box center [374, 34] width 21 height 21
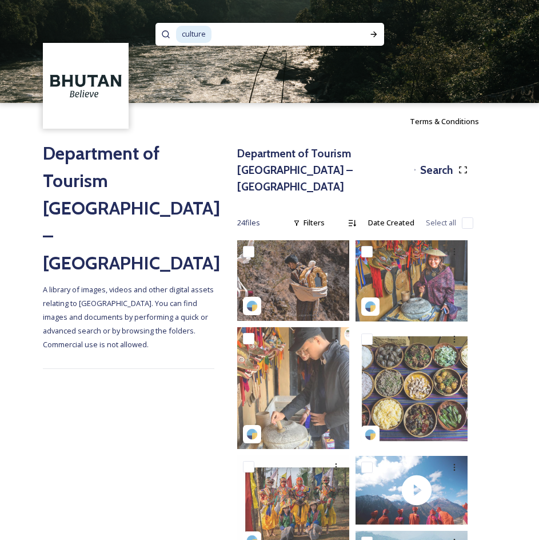
click at [289, 35] on input at bounding box center [282, 34] width 138 height 25
type input "c"
type input "school"
click at [372, 33] on icon at bounding box center [374, 34] width 9 height 9
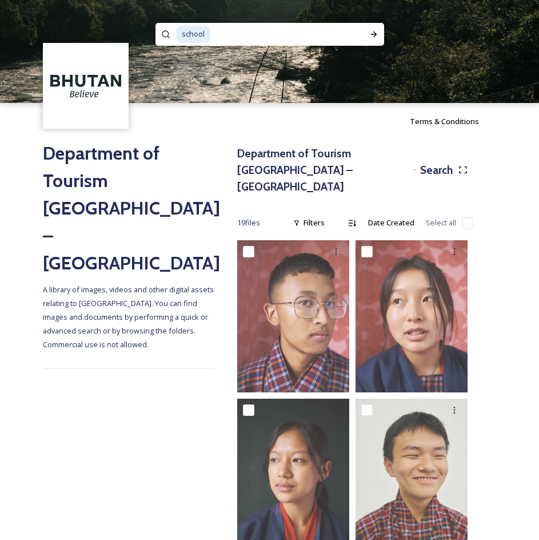
click at [245, 38] on input at bounding box center [281, 34] width 139 height 25
type input "s"
type input "art"
click at [374, 35] on icon at bounding box center [374, 34] width 9 height 9
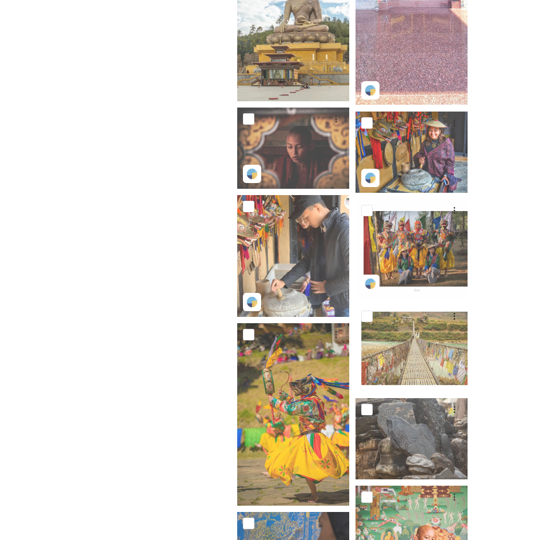
scroll to position [858, 0]
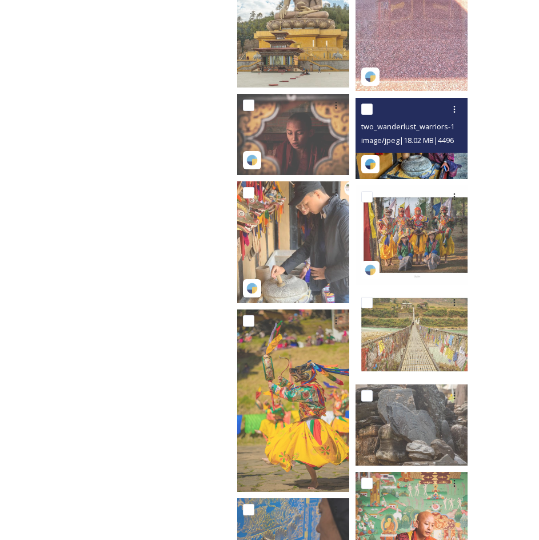
click at [415, 140] on img at bounding box center [417, 138] width 122 height 81
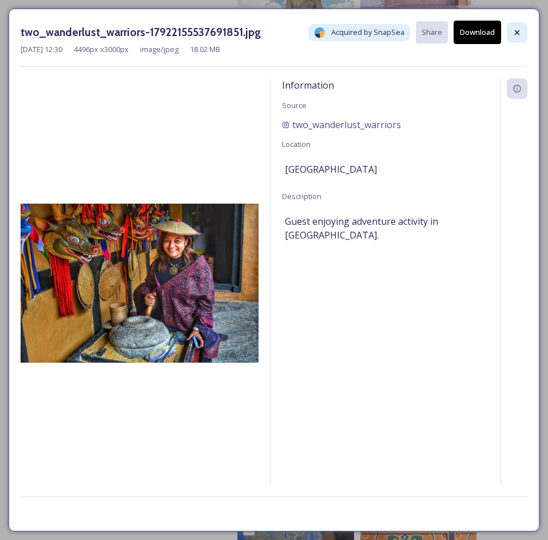
click at [517, 30] on icon at bounding box center [517, 32] width 9 height 9
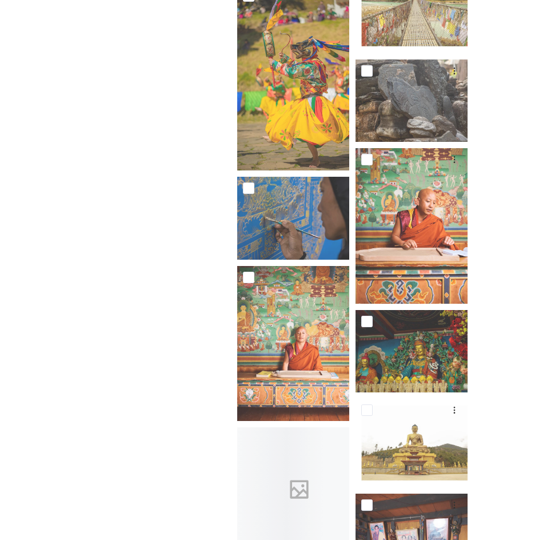
scroll to position [1200, 0]
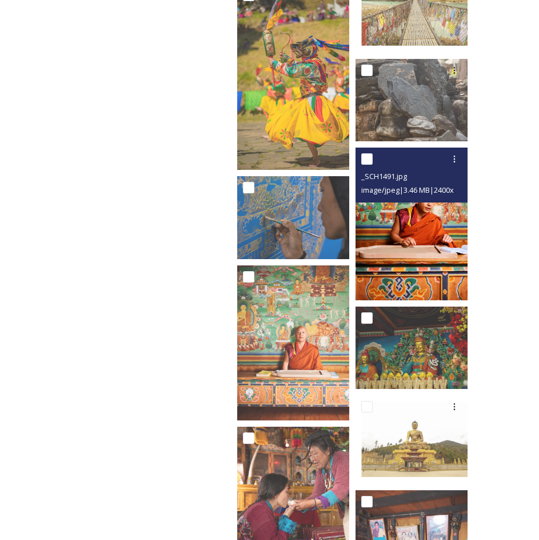
click at [417, 209] on img at bounding box center [417, 224] width 122 height 152
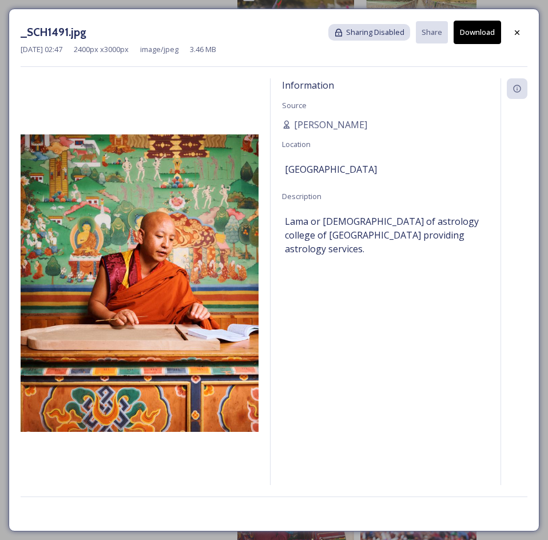
click at [467, 29] on button "Download" at bounding box center [477, 32] width 47 height 23
click at [518, 29] on icon at bounding box center [517, 32] width 9 height 9
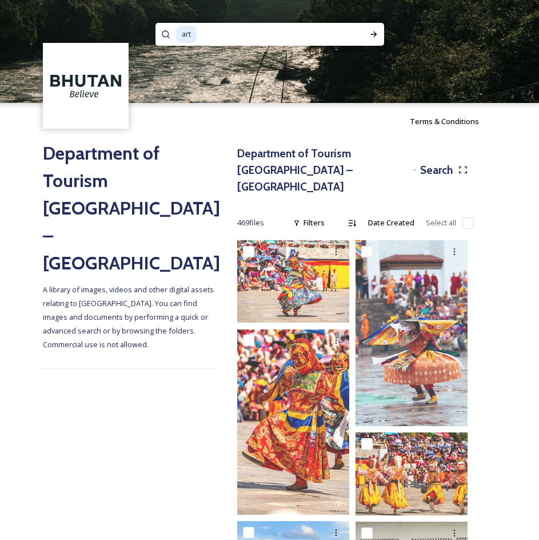
click at [304, 27] on input at bounding box center [271, 34] width 146 height 25
type input "a"
type input "l"
type input "homestay"
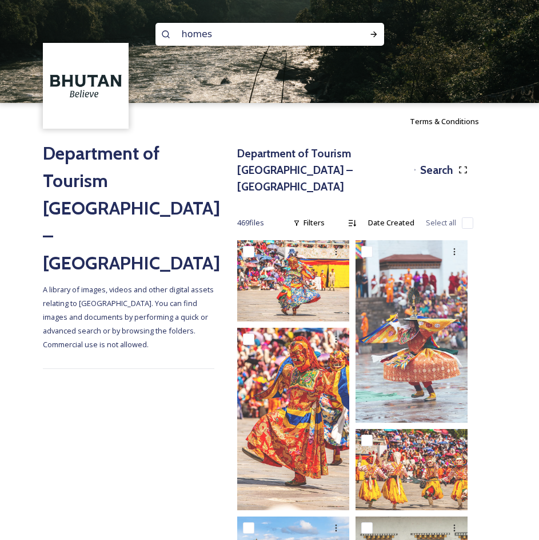
type input "home"
click at [378, 35] on icon at bounding box center [374, 34] width 9 height 9
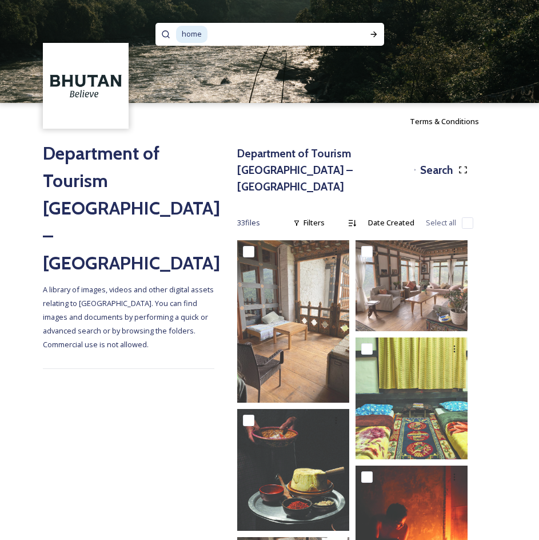
click at [264, 41] on input at bounding box center [279, 34] width 141 height 25
type input "h"
type input "talent"
click at [221, 27] on input at bounding box center [278, 34] width 141 height 25
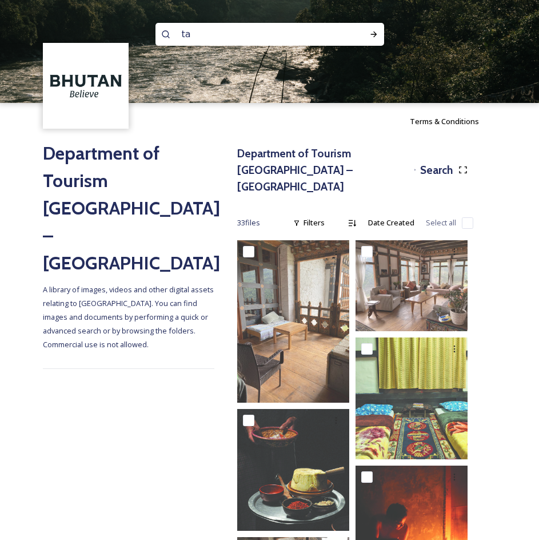
type input "t"
type input "art"
click at [372, 35] on icon at bounding box center [374, 34] width 9 height 9
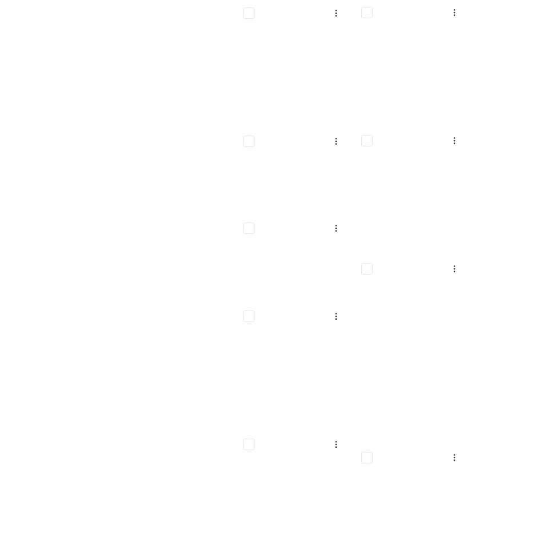
scroll to position [15776, 0]
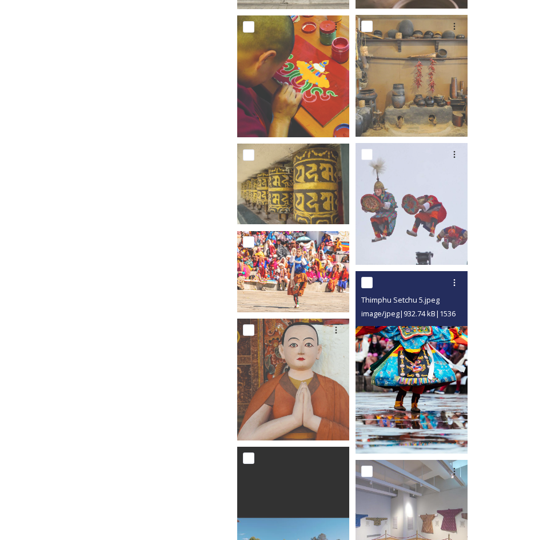
click at [400, 325] on img at bounding box center [417, 362] width 122 height 183
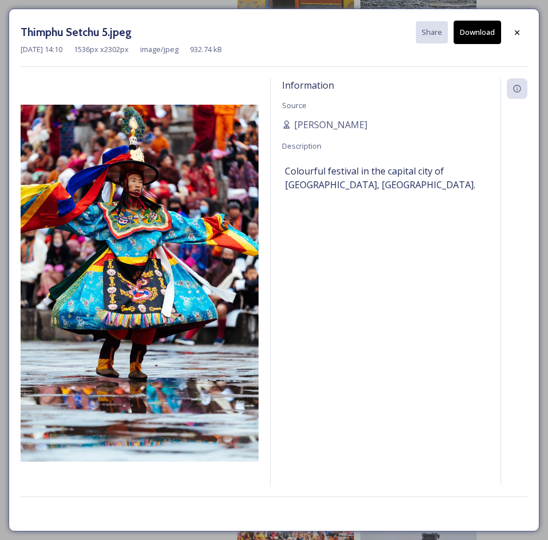
click at [481, 32] on button "Download" at bounding box center [477, 32] width 47 height 23
click at [516, 34] on icon at bounding box center [517, 32] width 9 height 9
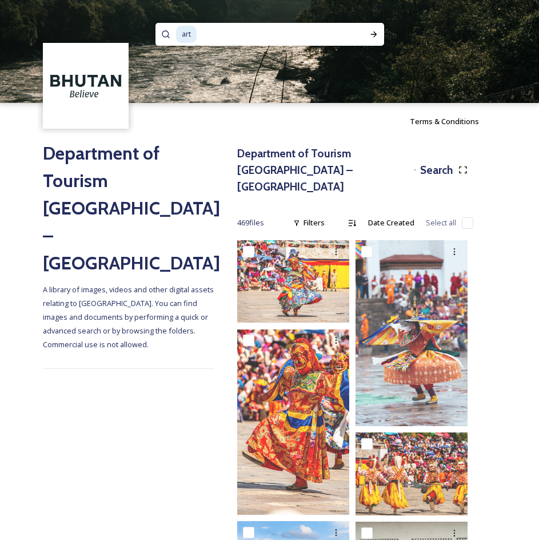
click at [234, 35] on input at bounding box center [271, 34] width 146 height 25
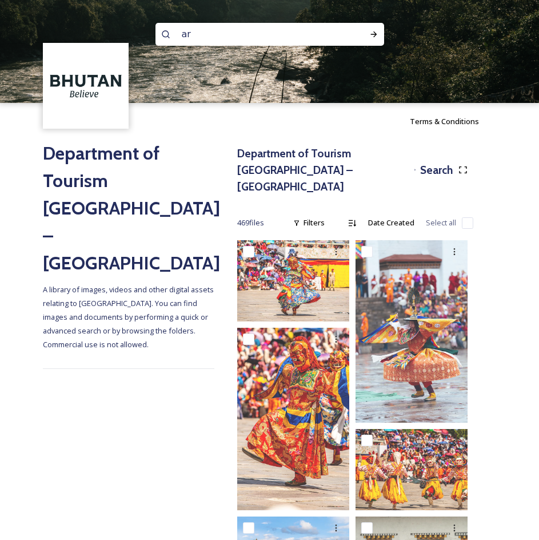
type input "a"
type input "plastic"
click at [234, 35] on input at bounding box center [281, 34] width 140 height 25
type input "p"
type input "tree"
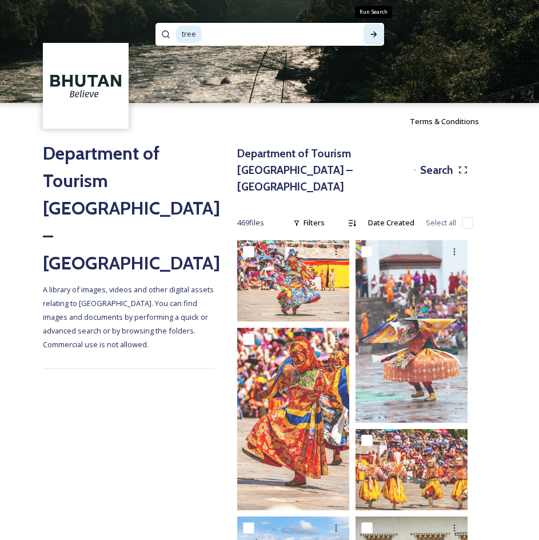
click at [376, 34] on icon at bounding box center [374, 34] width 6 height 6
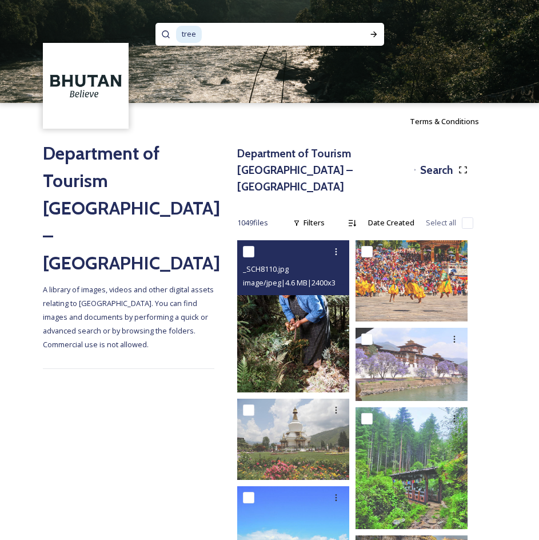
click at [293, 308] on img at bounding box center [298, 316] width 122 height 152
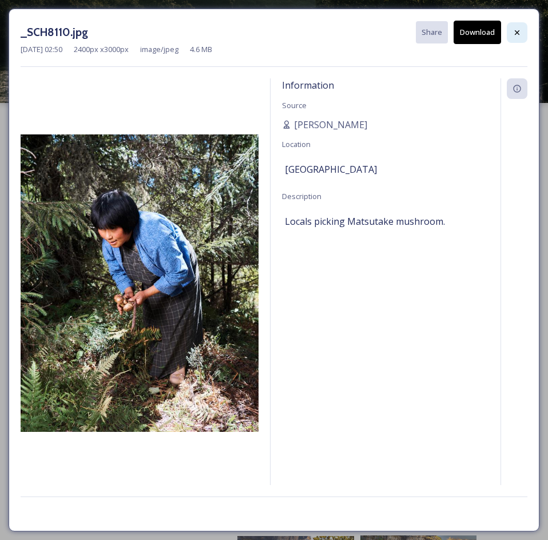
click at [514, 31] on icon at bounding box center [517, 32] width 9 height 9
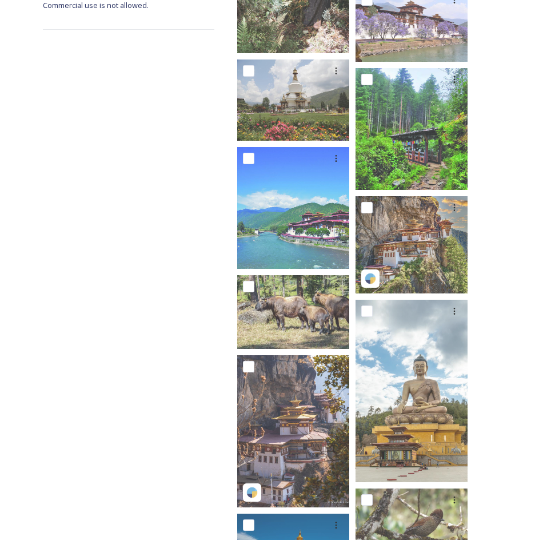
scroll to position [342, 0]
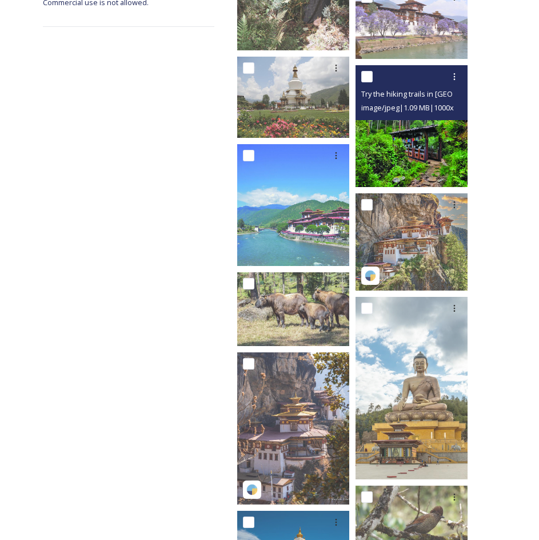
click at [394, 128] on img at bounding box center [417, 126] width 122 height 122
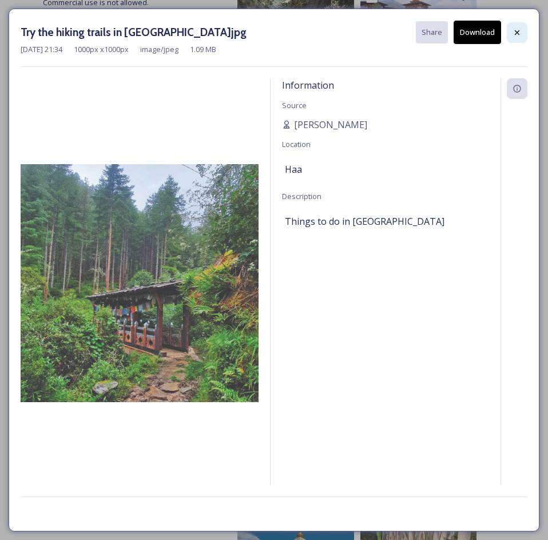
click at [513, 29] on icon at bounding box center [517, 32] width 9 height 9
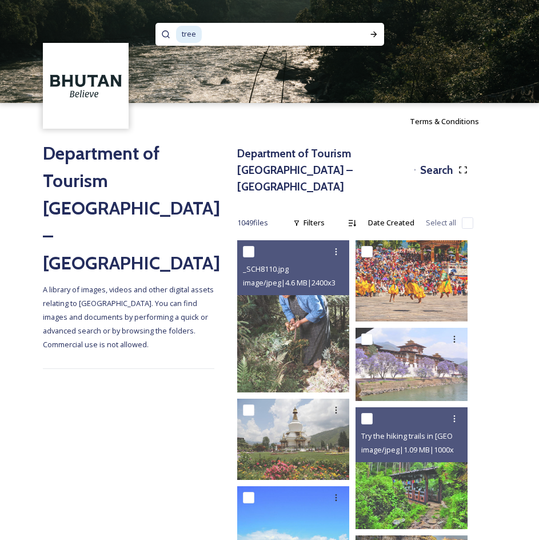
click at [233, 39] on input at bounding box center [275, 34] width 144 height 25
type input "t"
type input "planting"
click at [372, 35] on icon at bounding box center [374, 34] width 9 height 9
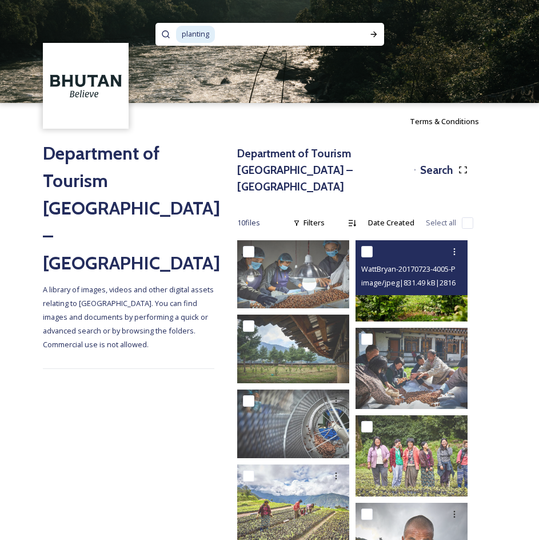
click at [421, 275] on div "WattBryan-20170723-4005-P50.jpg image/jpeg | 831.49 kB | 2816 x 1877" at bounding box center [412, 267] width 112 height 55
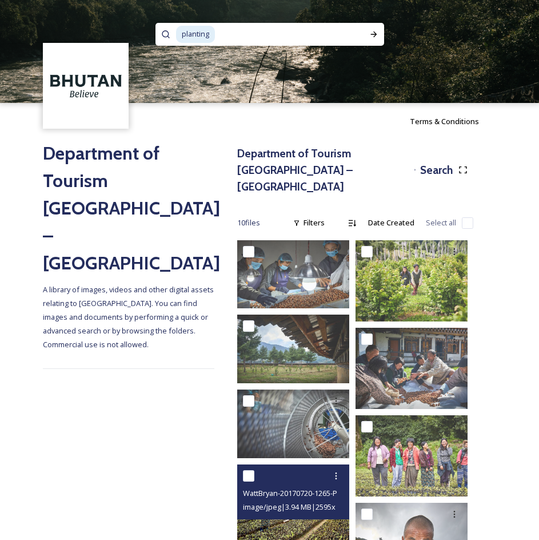
click at [284, 498] on div "WattBryan-20170720-1265-P50-3.jpg image/jpeg | 3.94 MB | 2595 x 1730" at bounding box center [293, 492] width 112 height 55
click at [268, 515] on img at bounding box center [298, 505] width 122 height 81
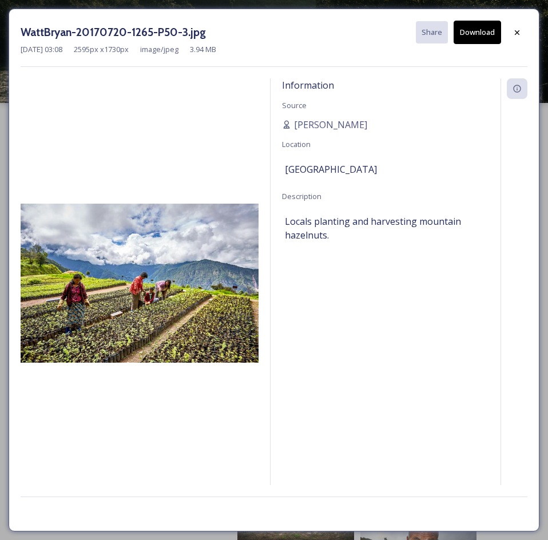
click at [464, 27] on button "Download" at bounding box center [477, 32] width 47 height 23
click at [514, 35] on icon at bounding box center [517, 32] width 9 height 9
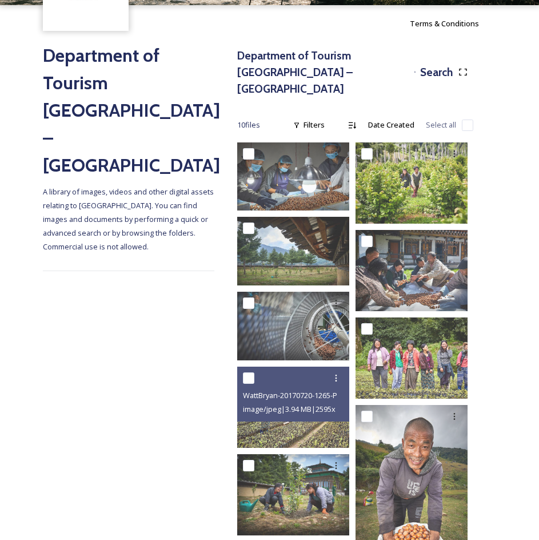
scroll to position [241, 0]
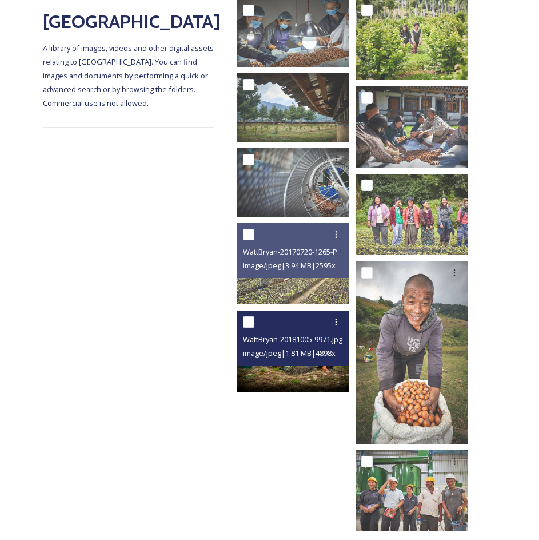
click at [289, 346] on div "WattBryan-20181005-9971.jpg image/jpeg | 1.81 MB | 4898 x 3265" at bounding box center [293, 338] width 112 height 55
click at [275, 364] on img at bounding box center [298, 351] width 122 height 81
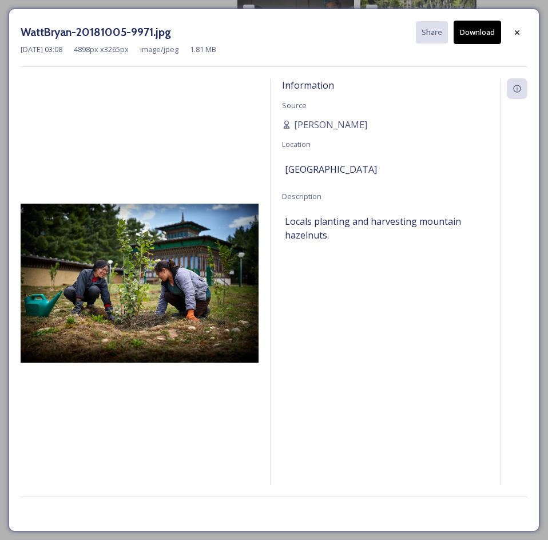
click at [473, 29] on button "Download" at bounding box center [477, 32] width 47 height 23
click at [518, 32] on icon at bounding box center [517, 32] width 5 height 5
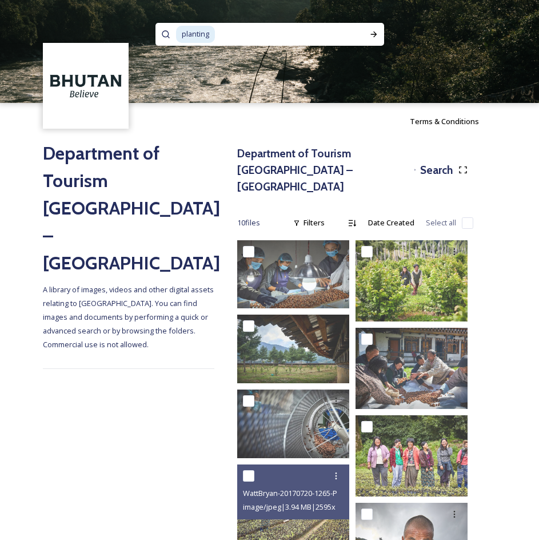
click at [252, 36] on input at bounding box center [284, 34] width 137 height 25
type input "p"
type input "youth"
click at [370, 29] on div "Run Search" at bounding box center [374, 34] width 21 height 21
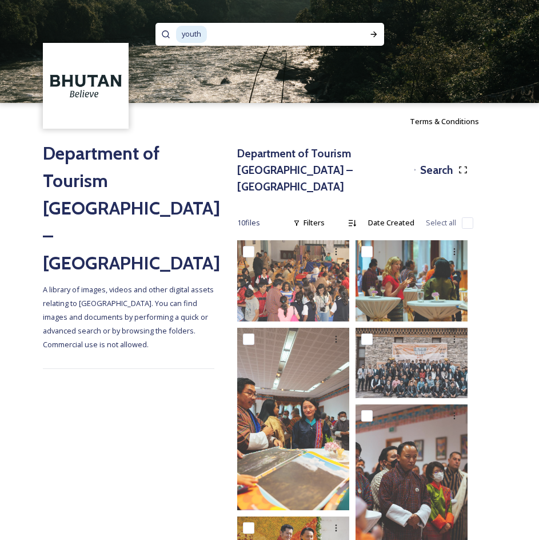
click at [260, 29] on input at bounding box center [278, 34] width 141 height 25
type input "y"
type input "school"
click at [363, 34] on div "school" at bounding box center [270, 34] width 229 height 23
click at [378, 30] on icon at bounding box center [374, 34] width 9 height 9
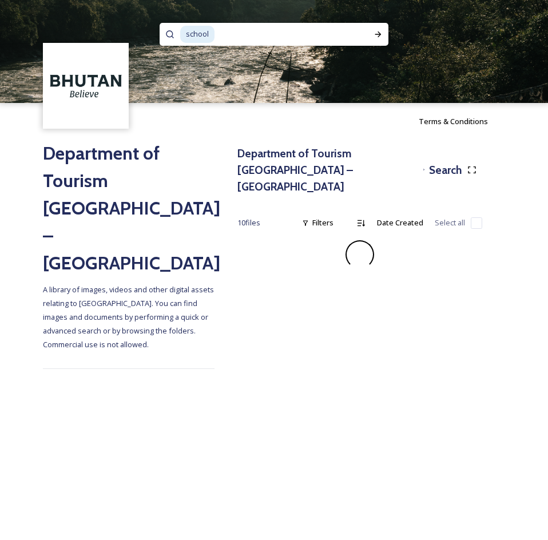
click at [250, 40] on input at bounding box center [285, 34] width 139 height 25
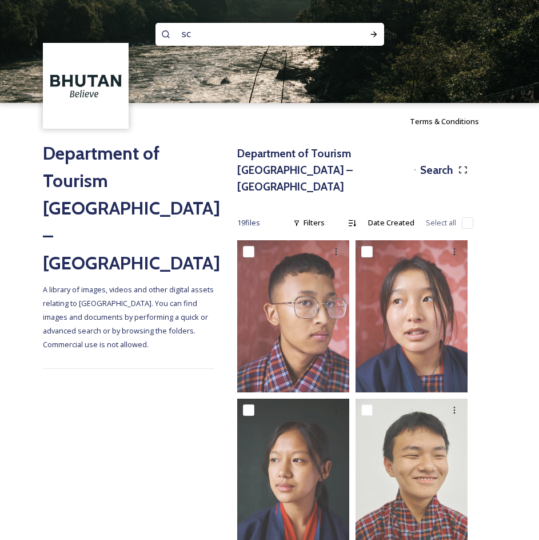
type input "s"
type input "student"
click at [375, 41] on div "Run Search" at bounding box center [374, 34] width 21 height 21
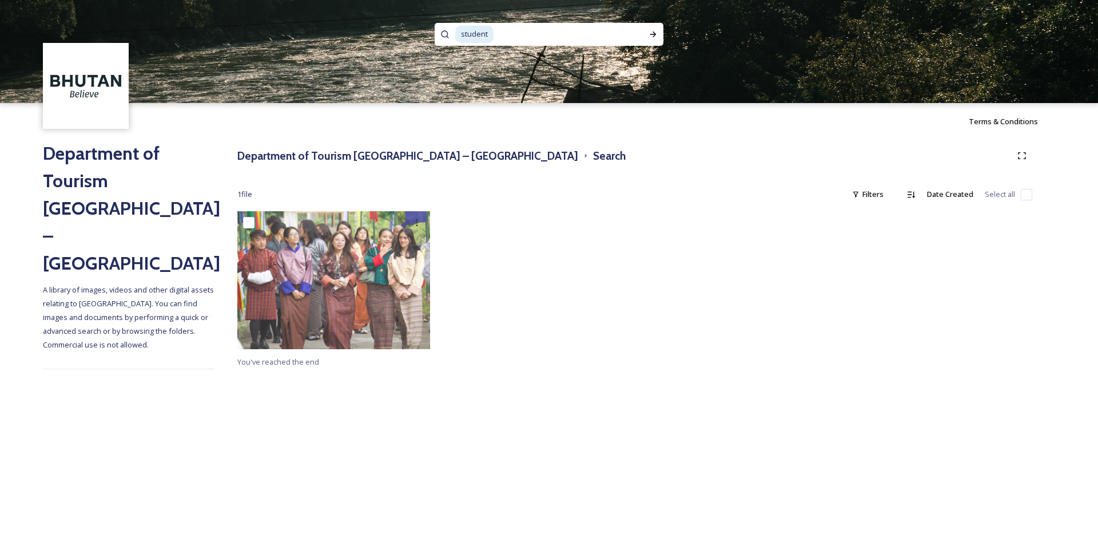
click at [560, 34] on input at bounding box center [563, 34] width 137 height 25
type input "s"
click at [492, 25] on input at bounding box center [533, 34] width 157 height 25
type input "b"
type input "uniform"
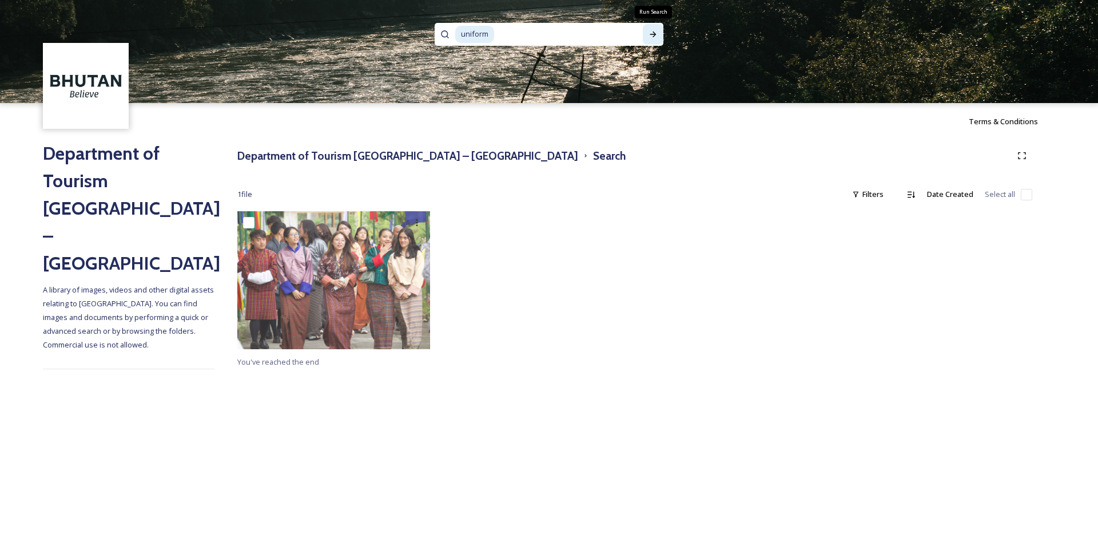
click at [654, 29] on div "Run Search" at bounding box center [653, 34] width 21 height 21
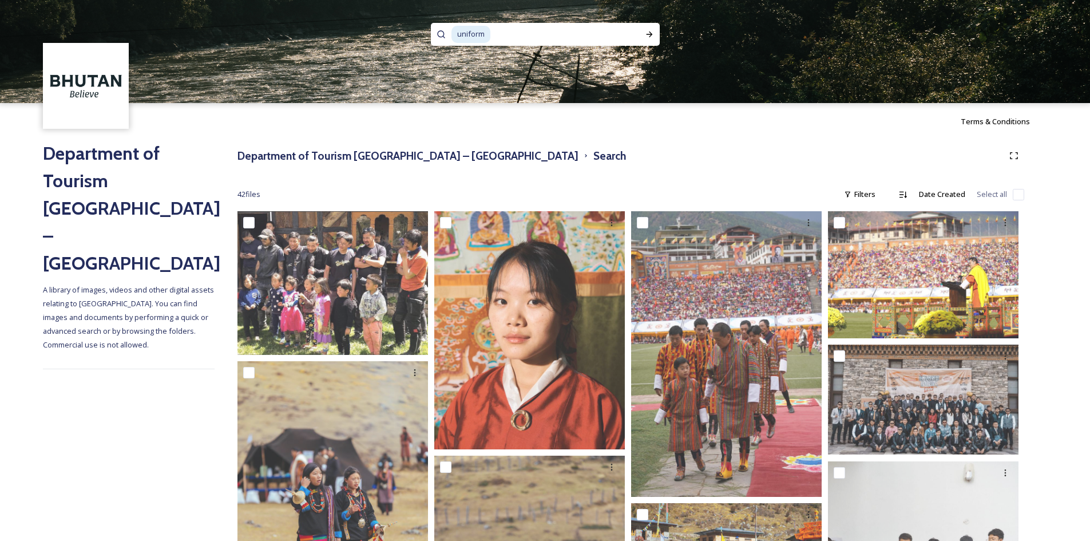
click at [538, 27] on input at bounding box center [559, 34] width 137 height 25
type input "u"
type input "study"
click at [642, 37] on div "Run Search" at bounding box center [649, 34] width 21 height 21
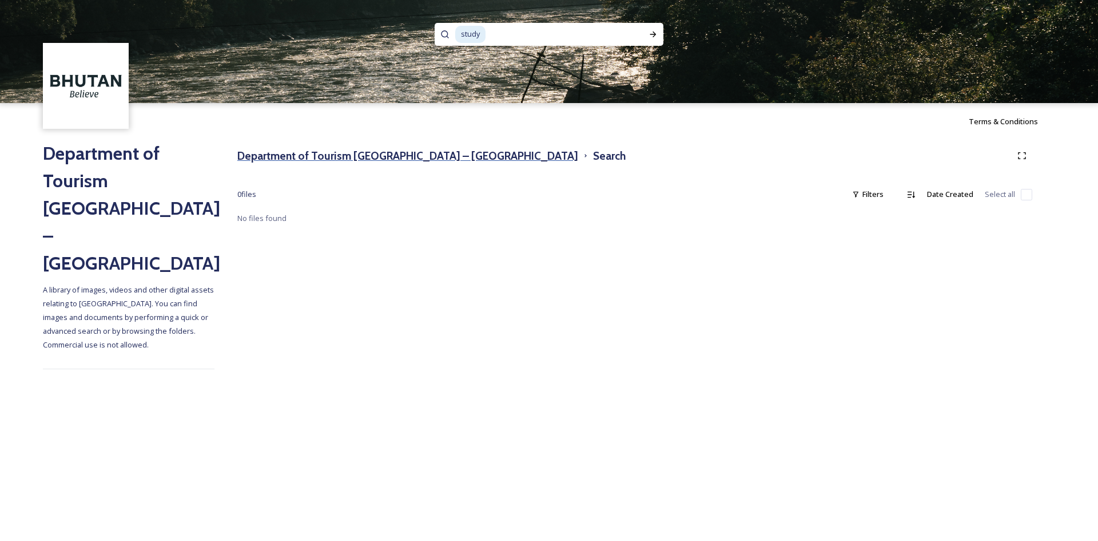
click at [336, 152] on h3 "Department of Tourism [GEOGRAPHIC_DATA] – [GEOGRAPHIC_DATA]" at bounding box center [407, 156] width 341 height 17
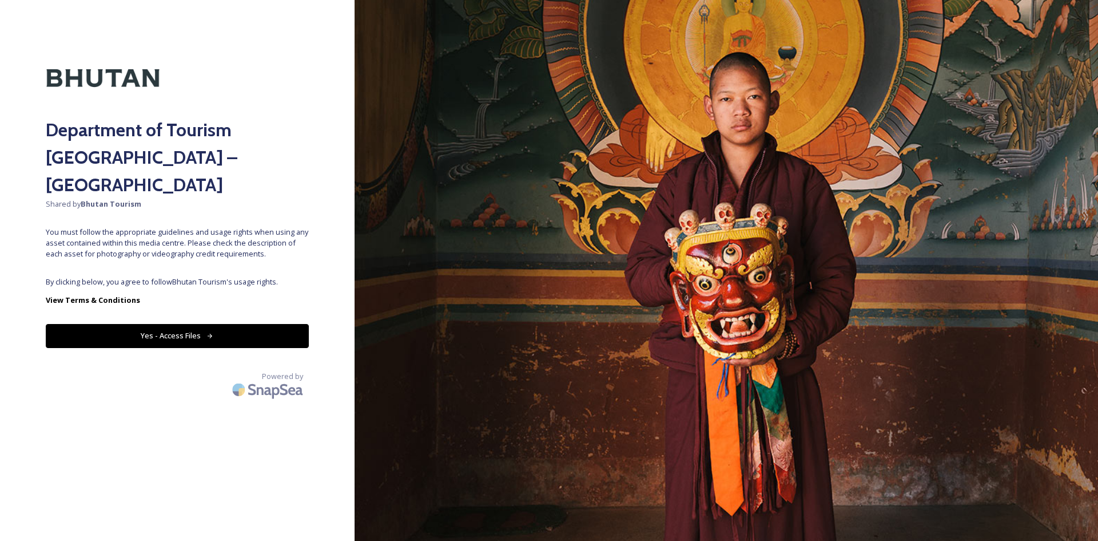
click at [253, 324] on button "Yes - Access Files" at bounding box center [177, 335] width 263 height 23
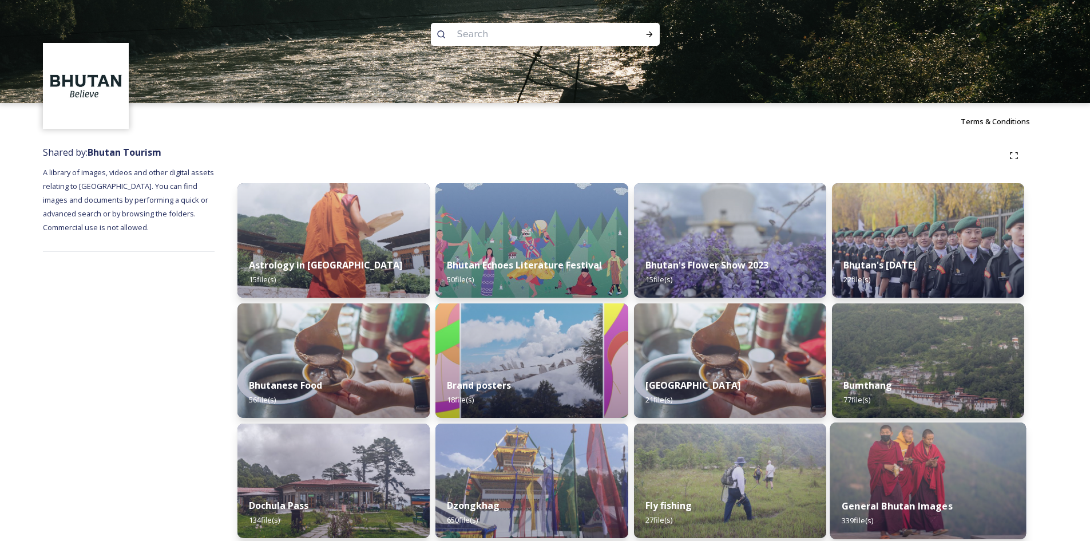
click at [959, 473] on img at bounding box center [928, 480] width 196 height 117
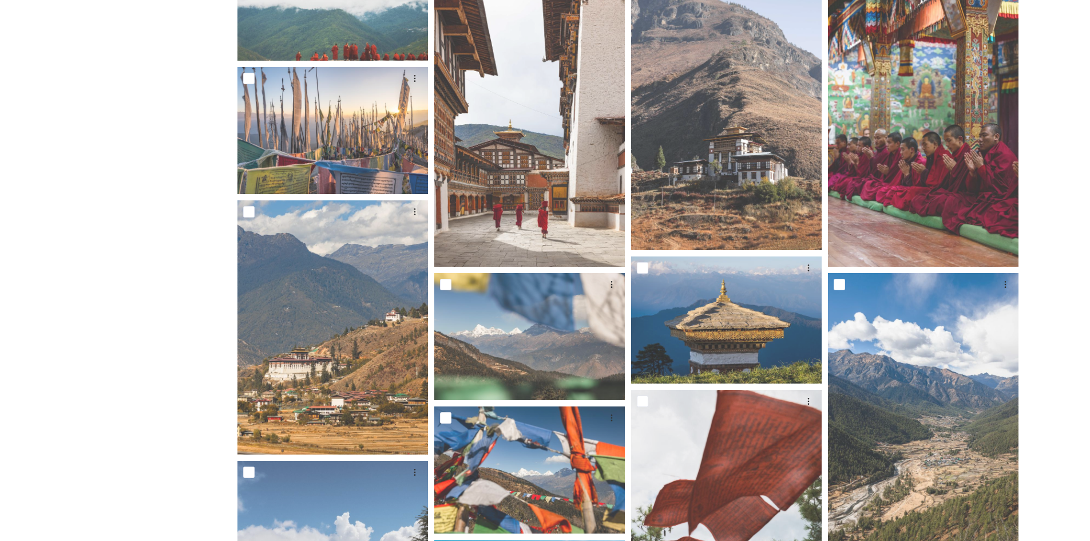
scroll to position [1026, 0]
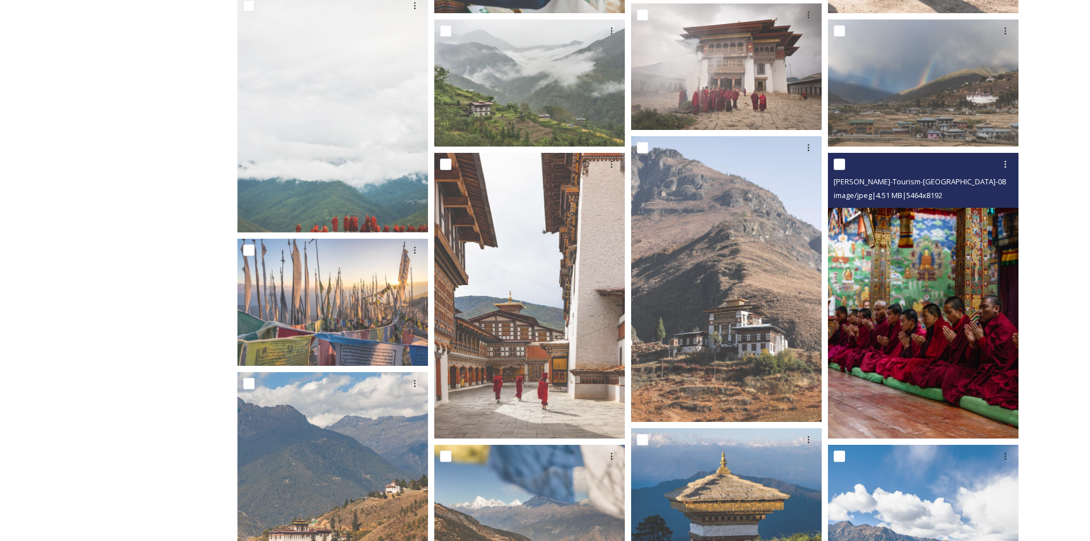
click at [973, 288] on img at bounding box center [923, 295] width 191 height 285
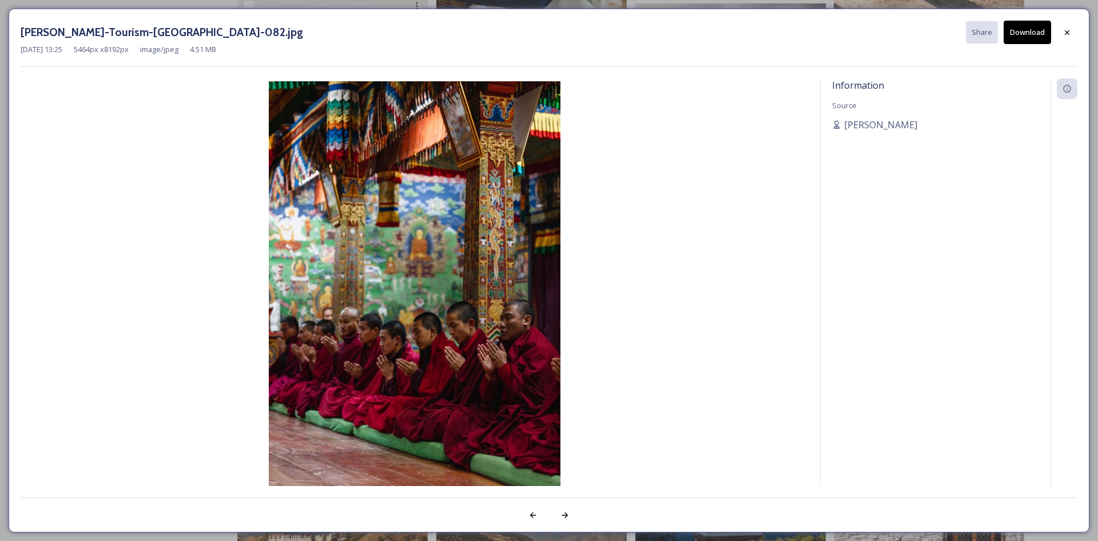
click at [1023, 38] on button "Download" at bounding box center [1027, 32] width 47 height 23
click at [1068, 33] on icon at bounding box center [1067, 32] width 9 height 9
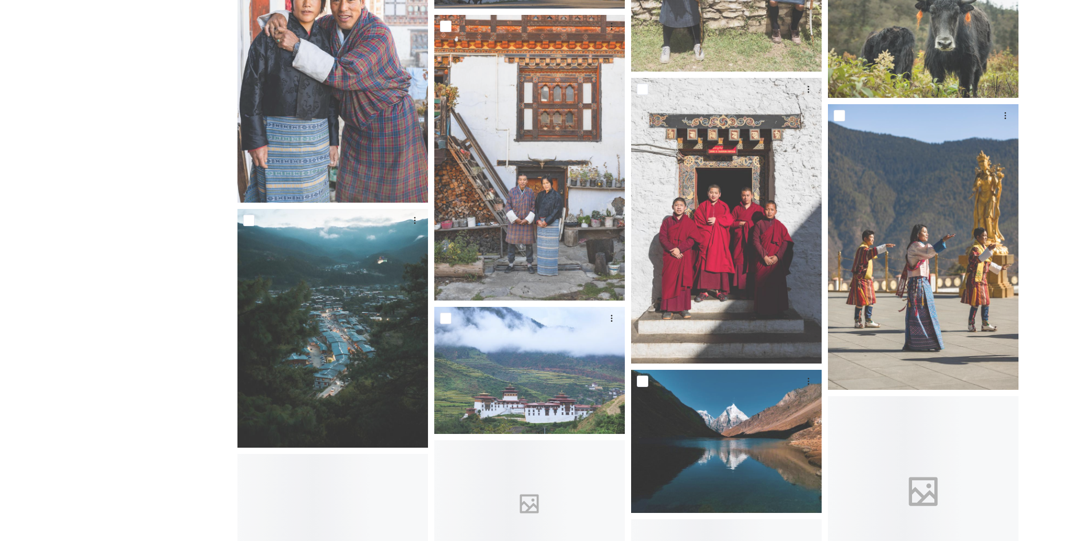
scroll to position [2399, 0]
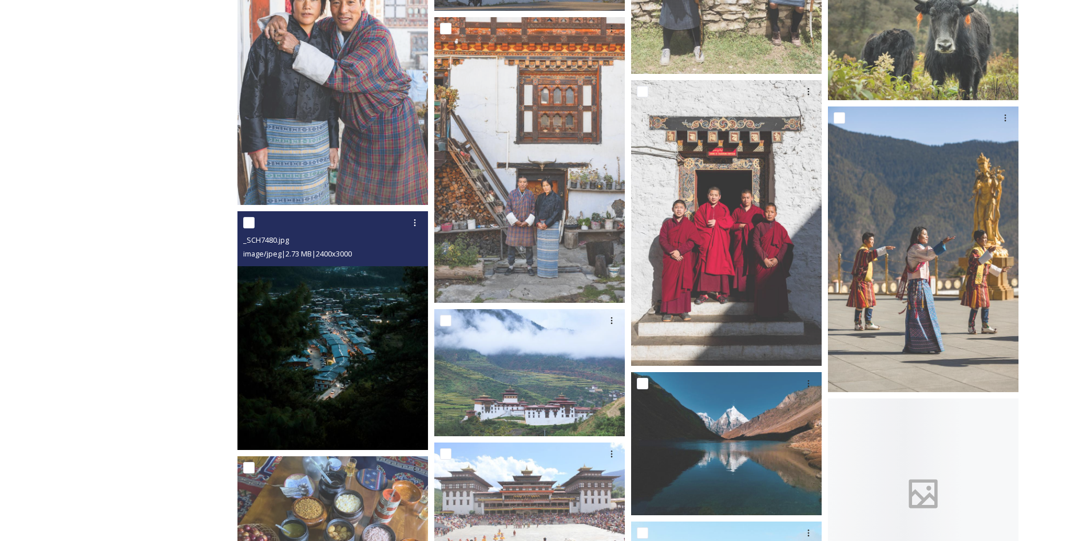
click at [370, 340] on img at bounding box center [332, 330] width 191 height 238
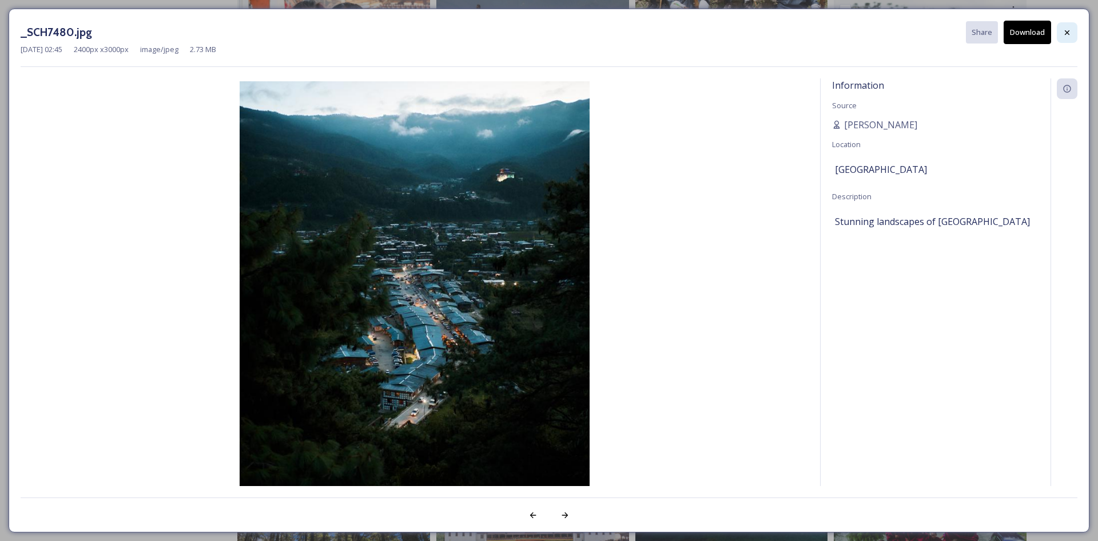
click at [1063, 32] on icon at bounding box center [1067, 32] width 9 height 9
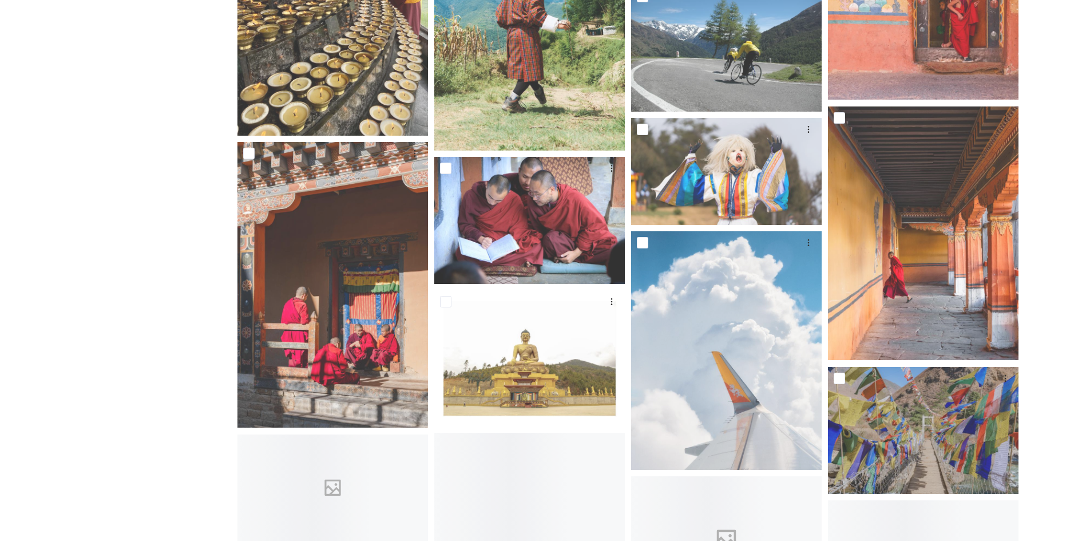
scroll to position [3764, 0]
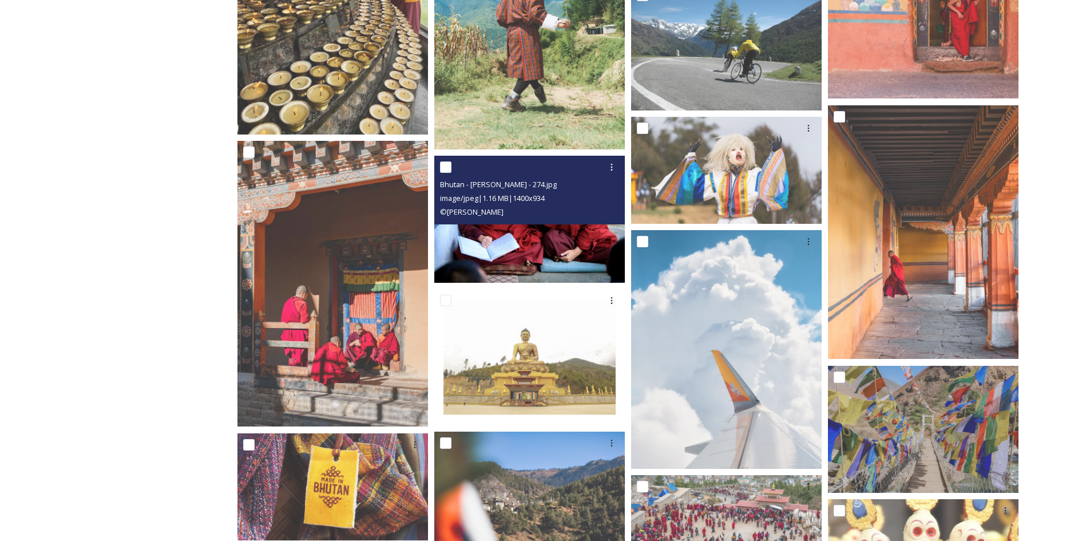
click at [569, 226] on img at bounding box center [529, 219] width 191 height 127
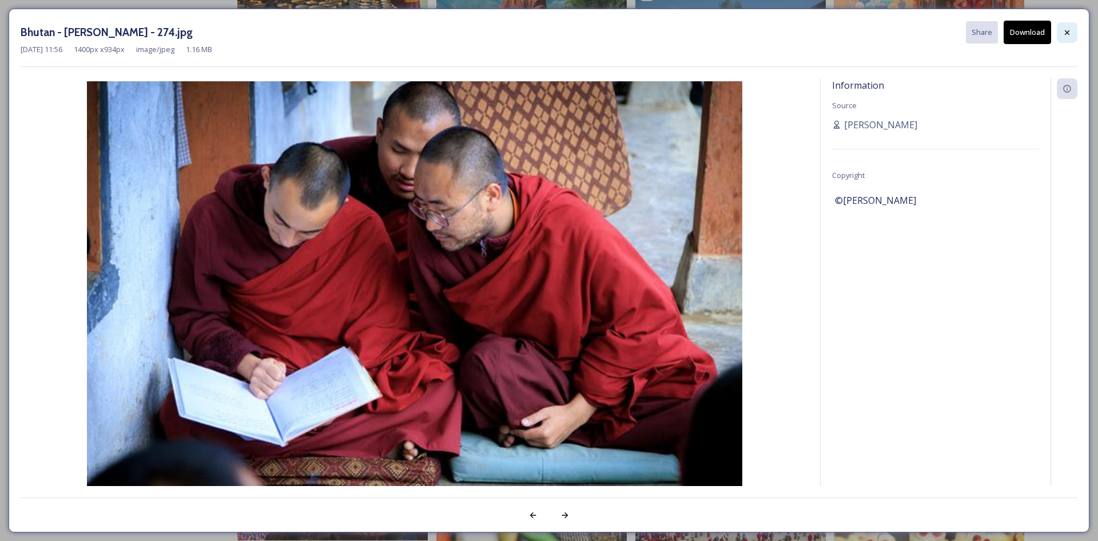
click at [1066, 35] on icon at bounding box center [1067, 32] width 9 height 9
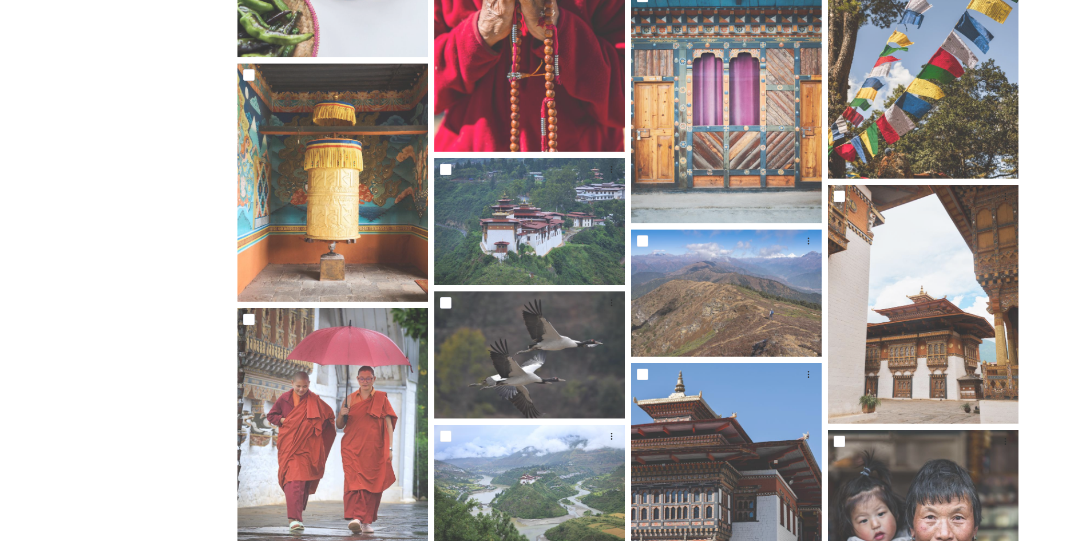
scroll to position [5301, 0]
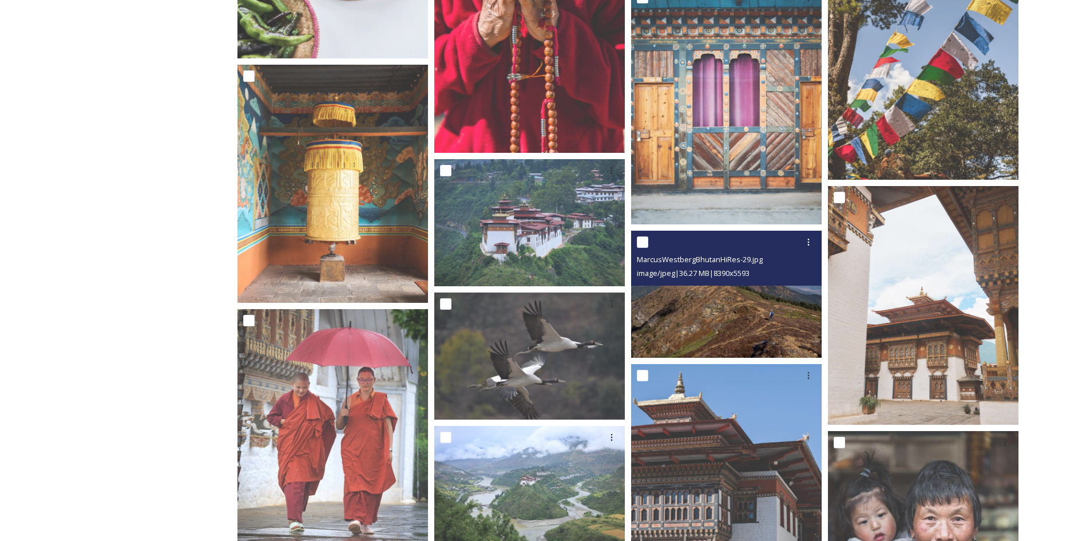
click at [714, 330] on img at bounding box center [726, 294] width 191 height 127
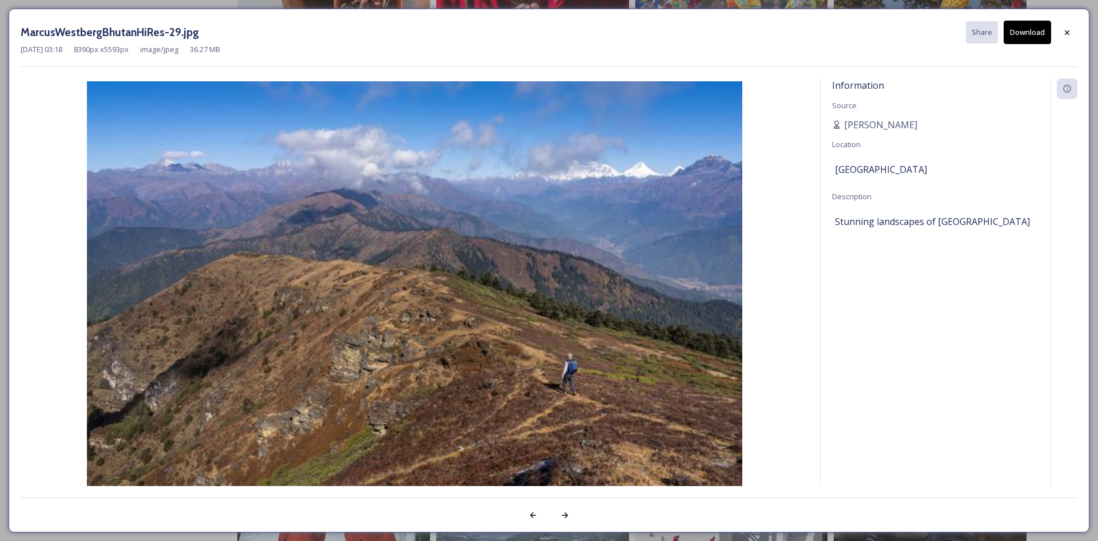
click at [1019, 33] on button "Download" at bounding box center [1027, 32] width 47 height 23
click at [1069, 31] on icon at bounding box center [1067, 32] width 5 height 5
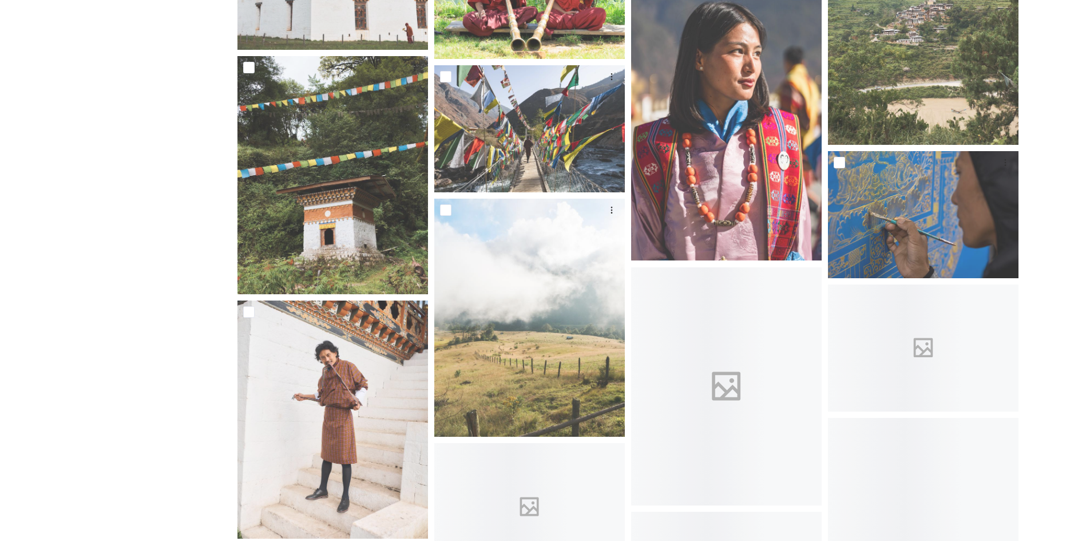
scroll to position [7701, 0]
